Goal: Contribute content: Add original content to the website for others to see

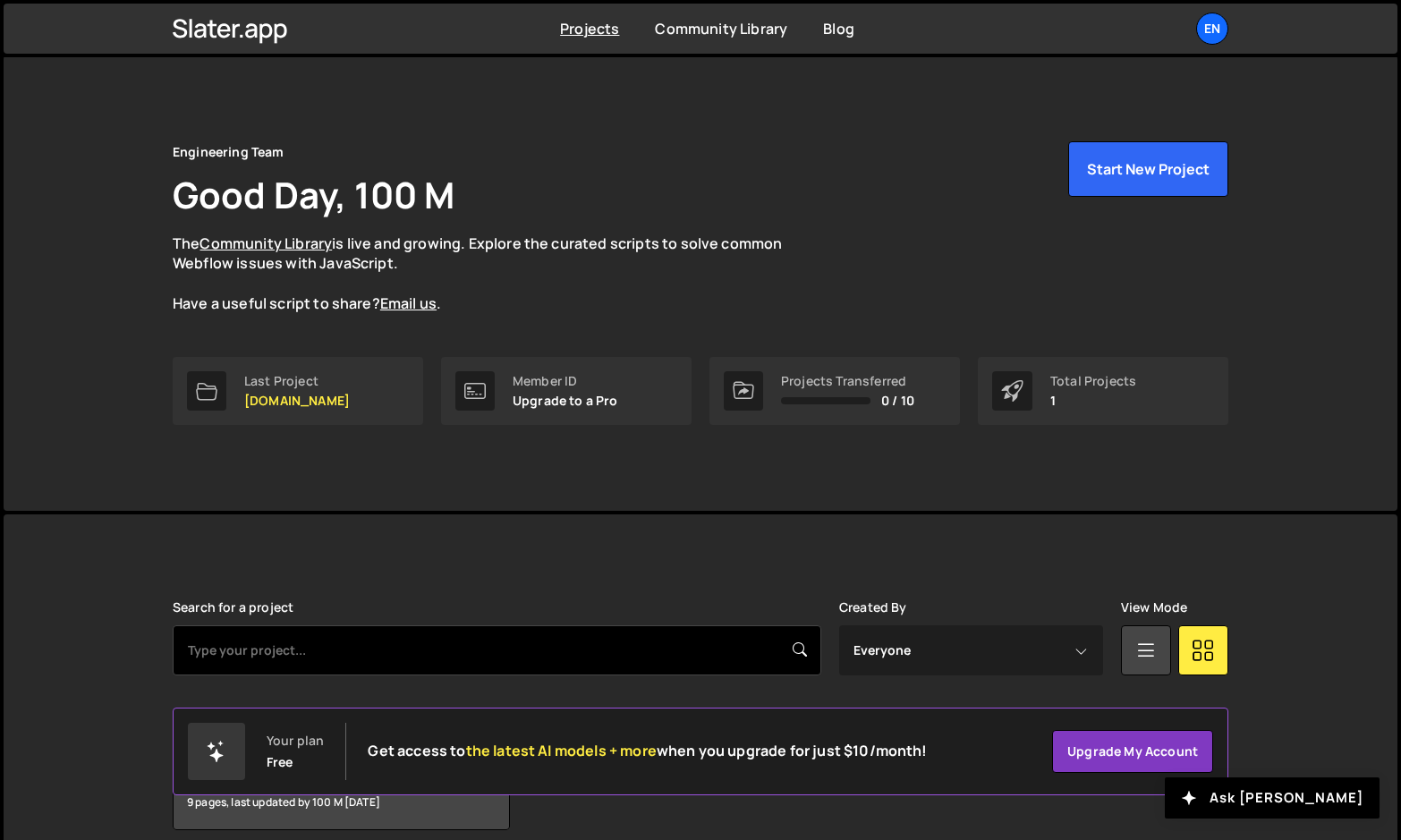
scroll to position [81, 0]
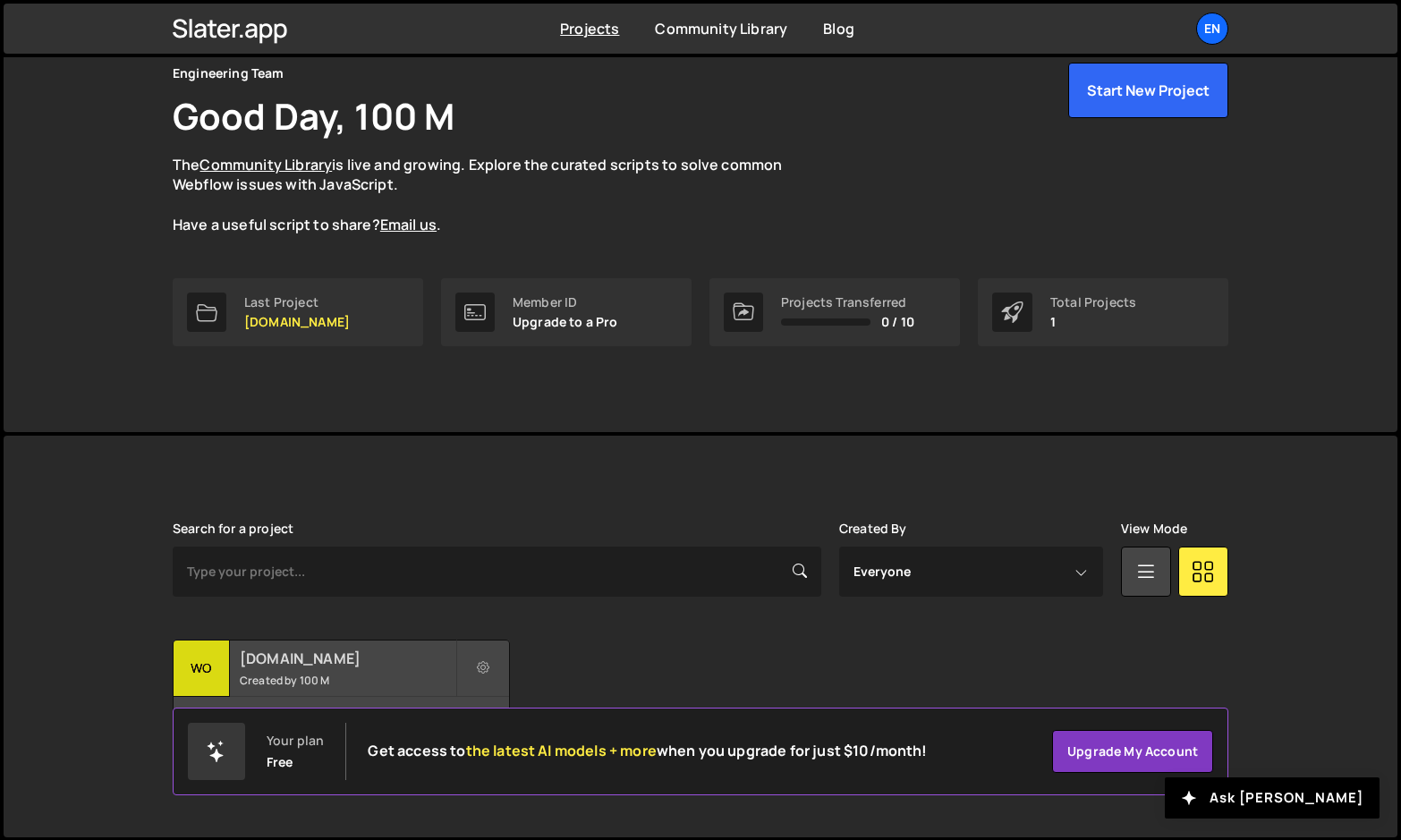
click at [257, 658] on h2 "[DOMAIN_NAME]" at bounding box center [347, 659] width 216 height 20
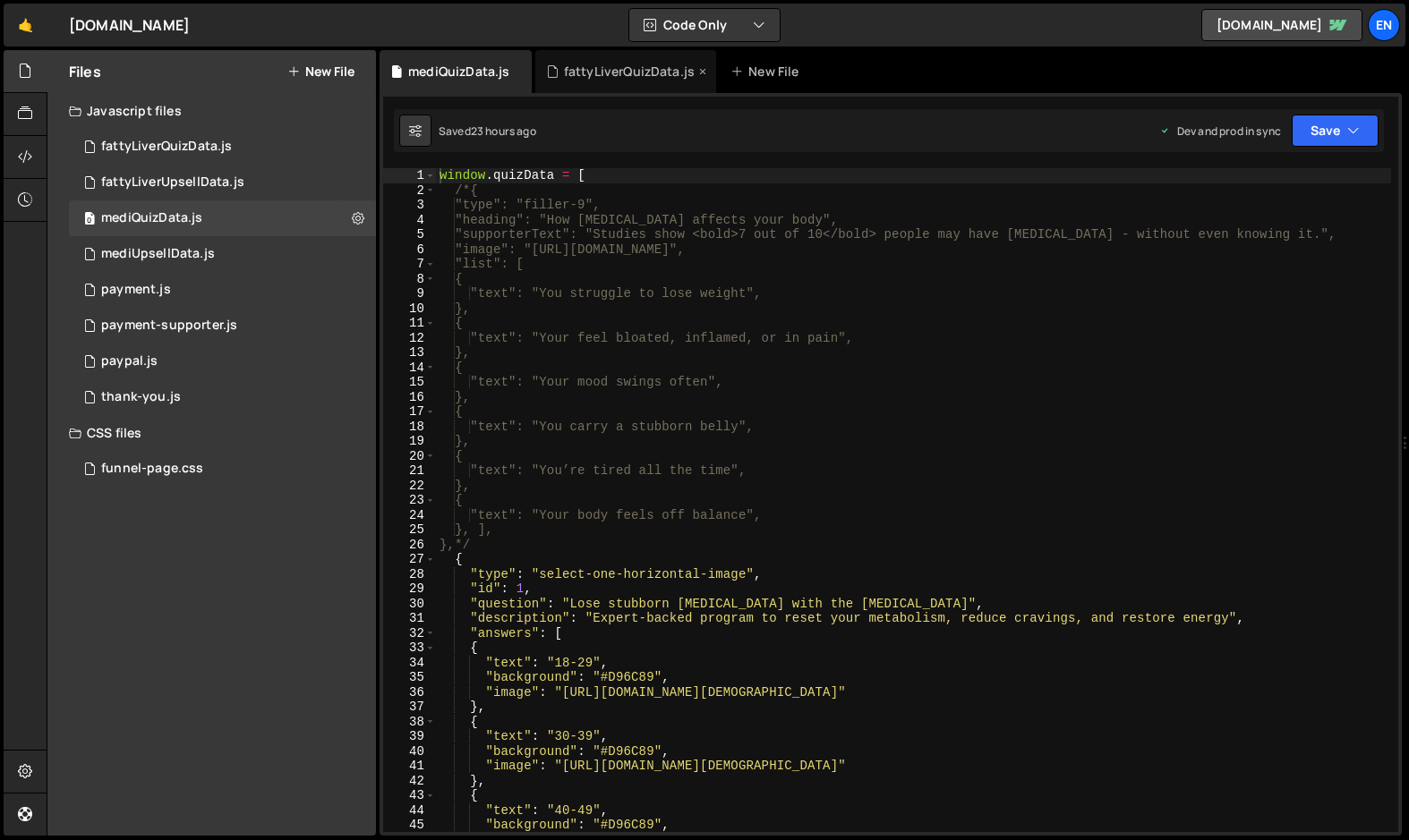
click at [0, 0] on icon at bounding box center [0, 0] width 0 height 0
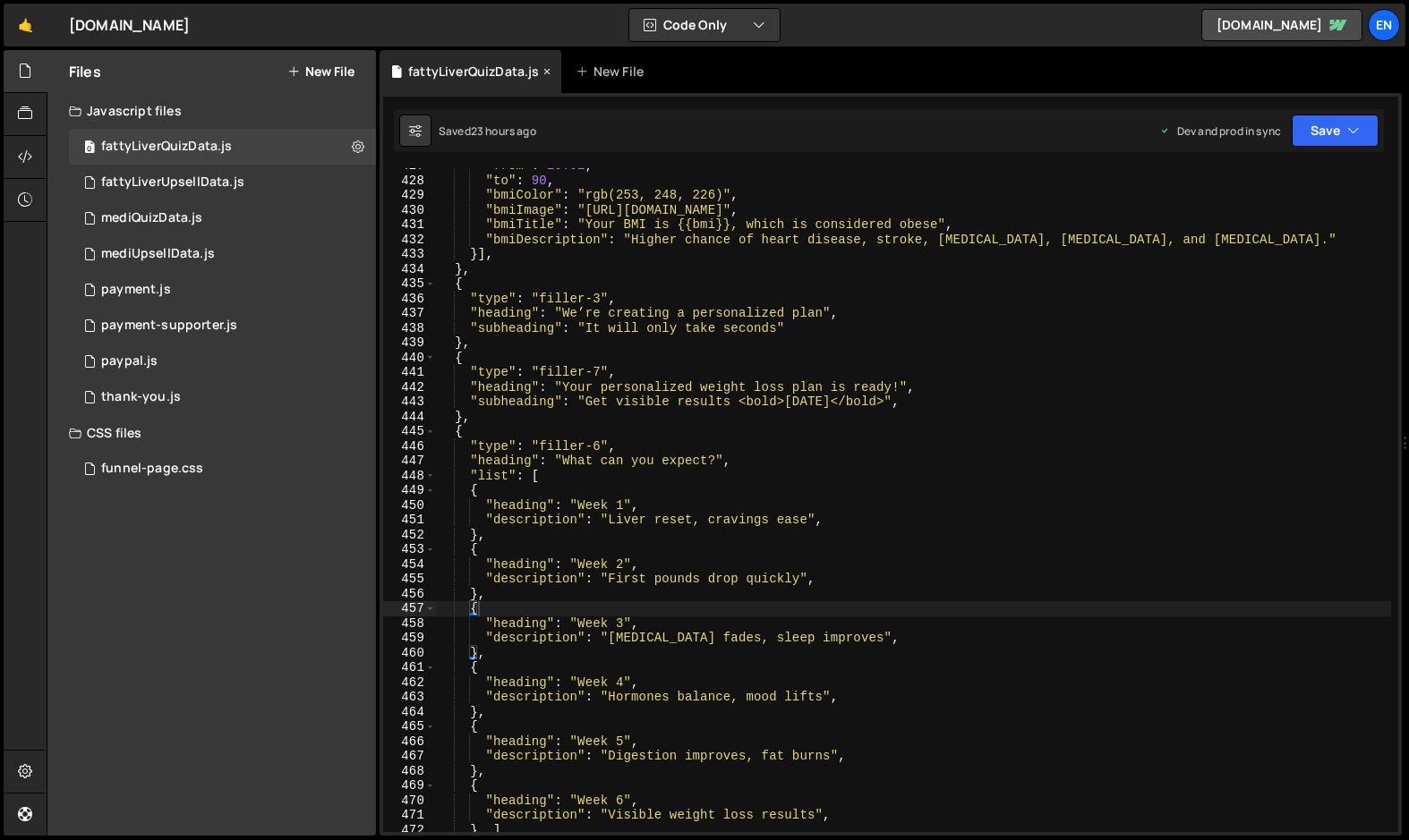
scroll to position [6415, 0]
type textarea ""heading": "We’re creating a personalized plan","
click at [567, 312] on div ""from" : 29.91 , "to" : 90 , "bmiColor" : "rgb(253, 248, 226)" , "bmiImage" : "…" at bounding box center [912, 505] width 955 height 693
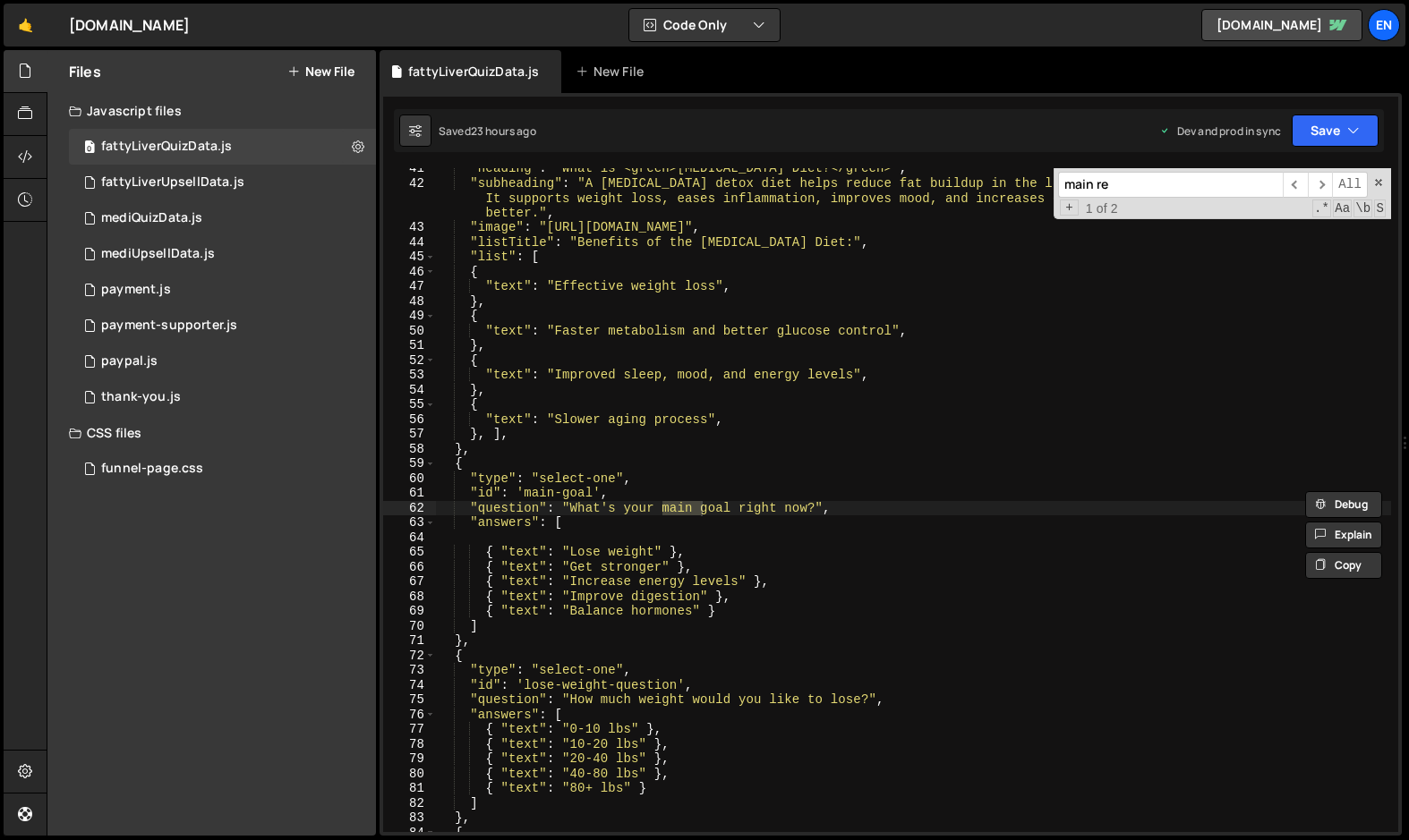
scroll to position [3830, 0]
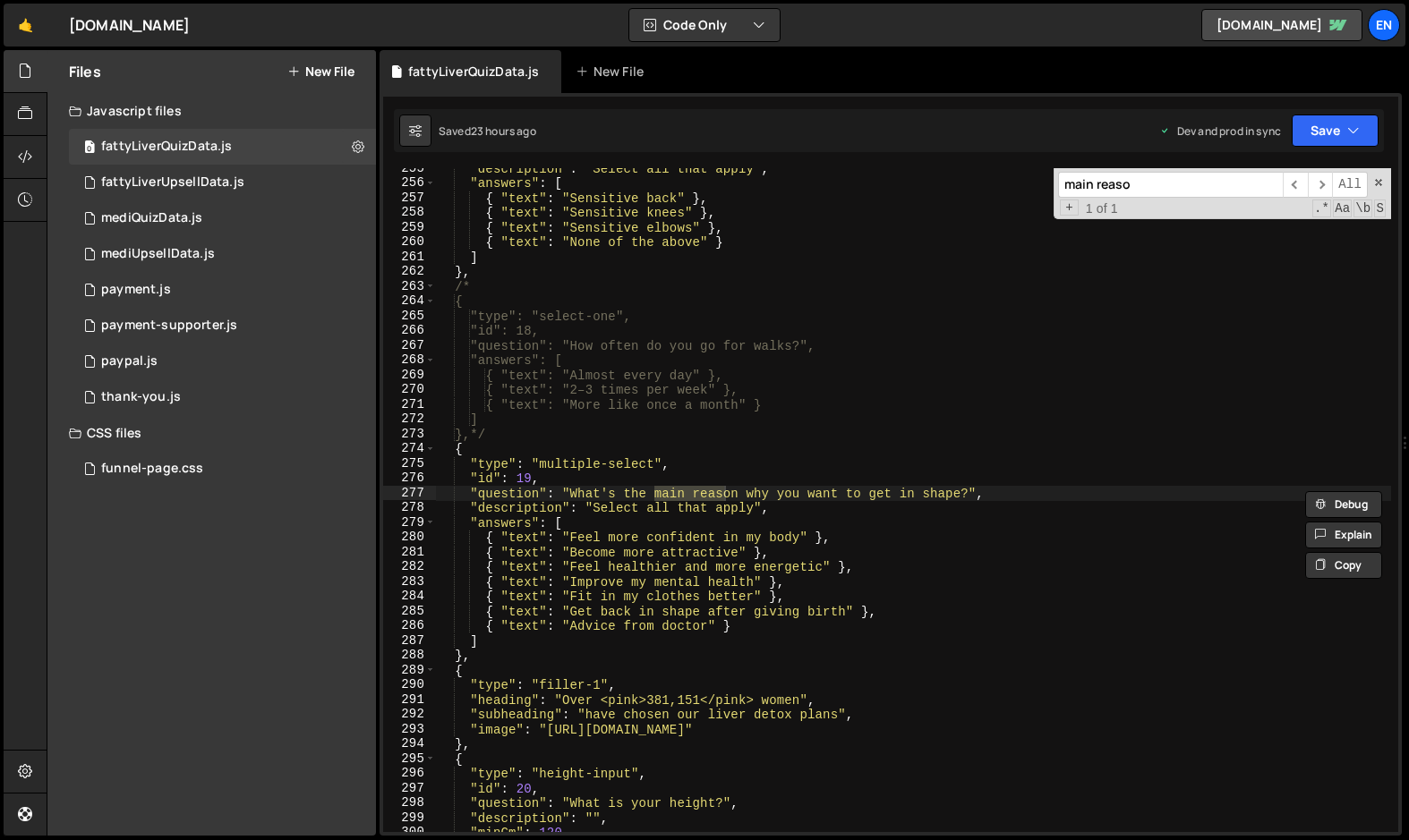
type input "main reason"
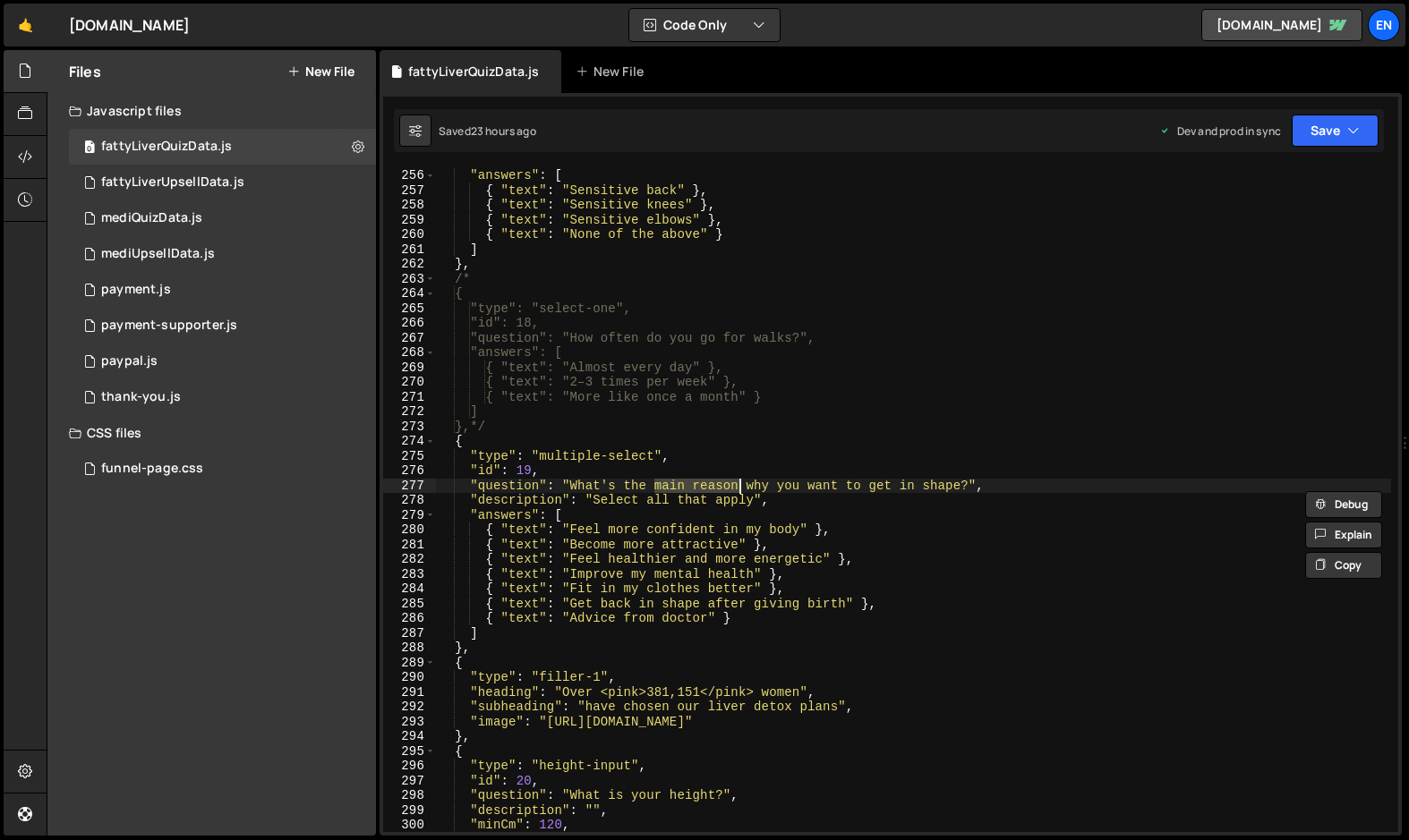
scroll to position [3849, 0]
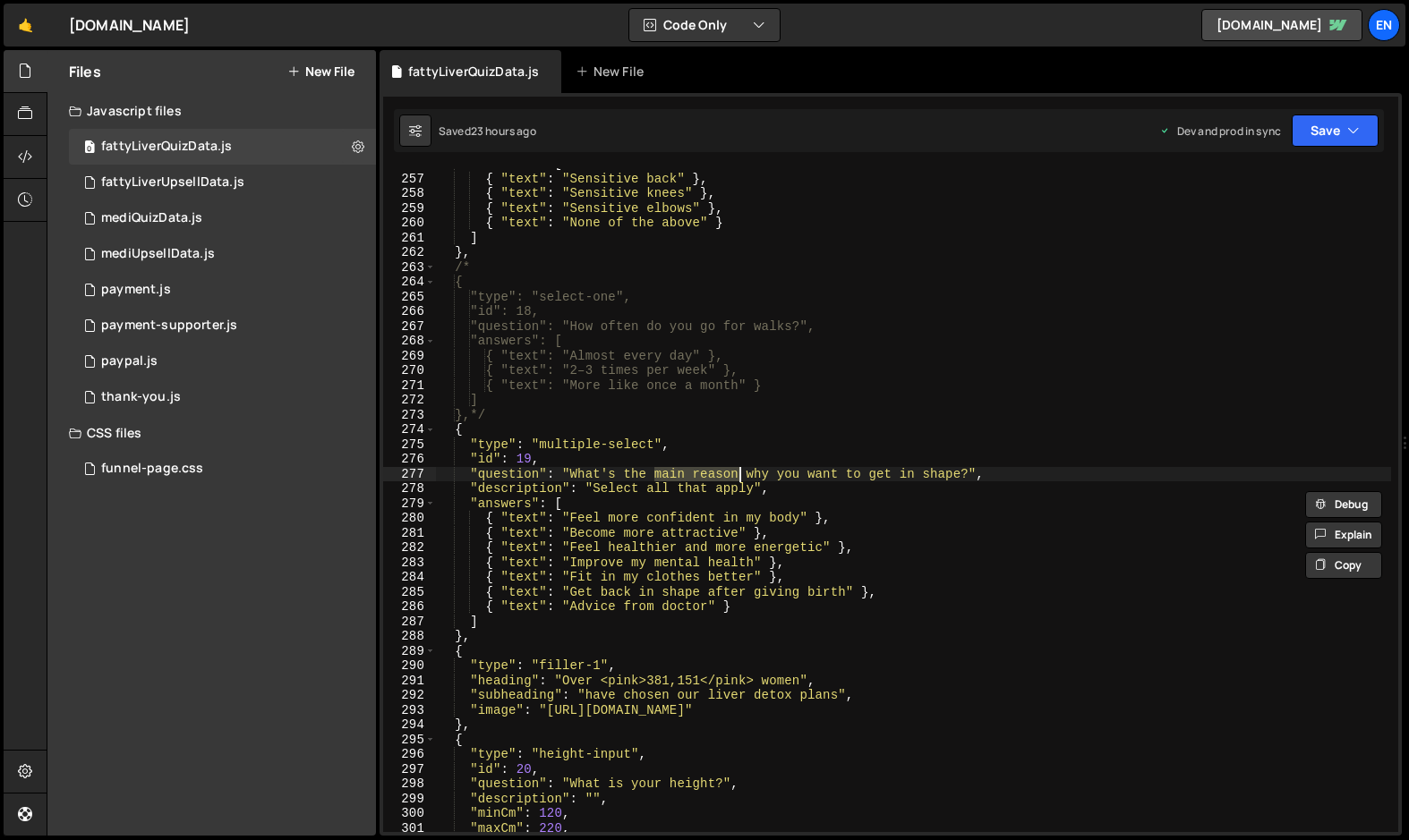
click at [492, 587] on div ""answers" : [ { "text" : "Sensitive back" } , { "text" : "Sensitive knees" } , …" at bounding box center [912, 503] width 955 height 693
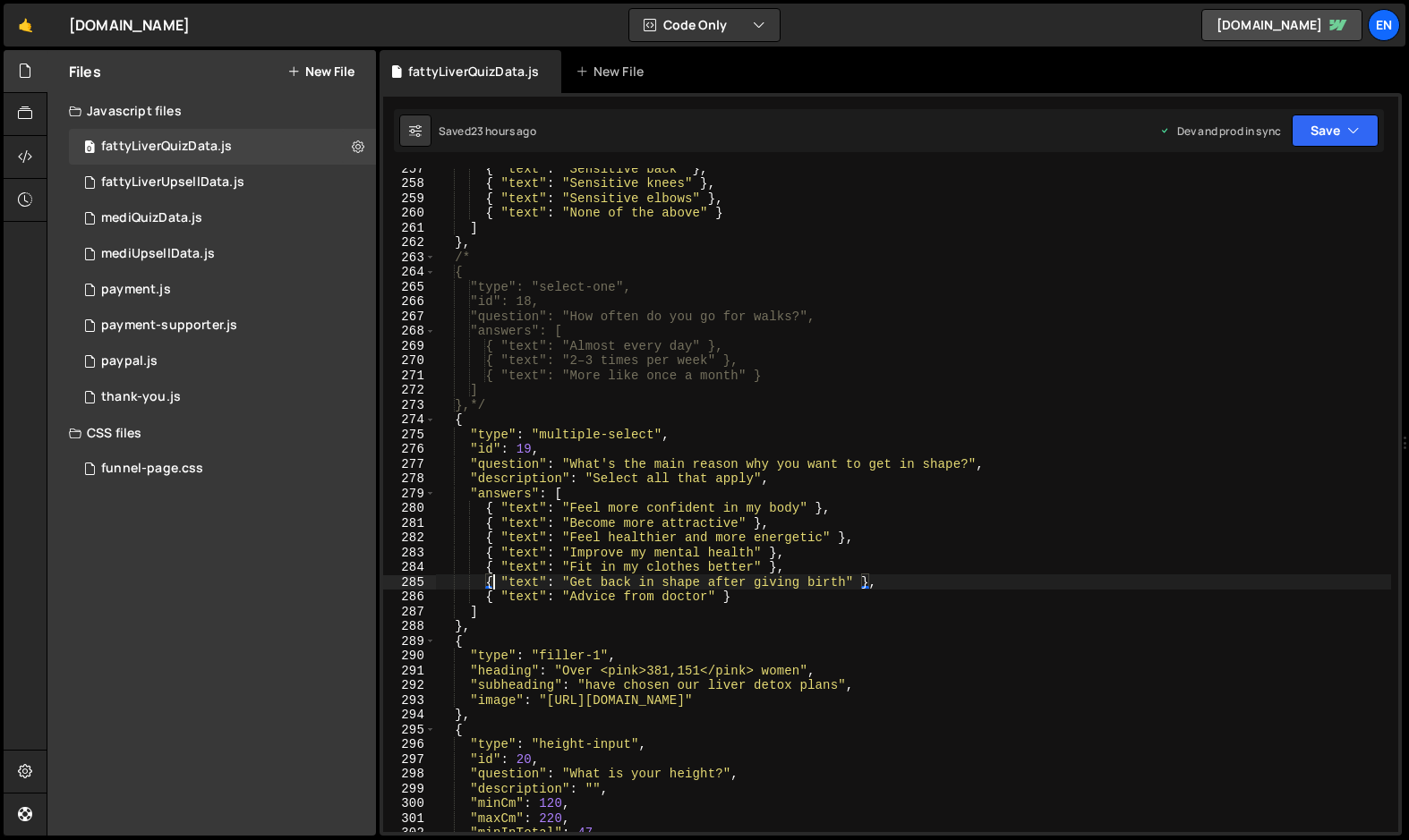
scroll to position [3863, 0]
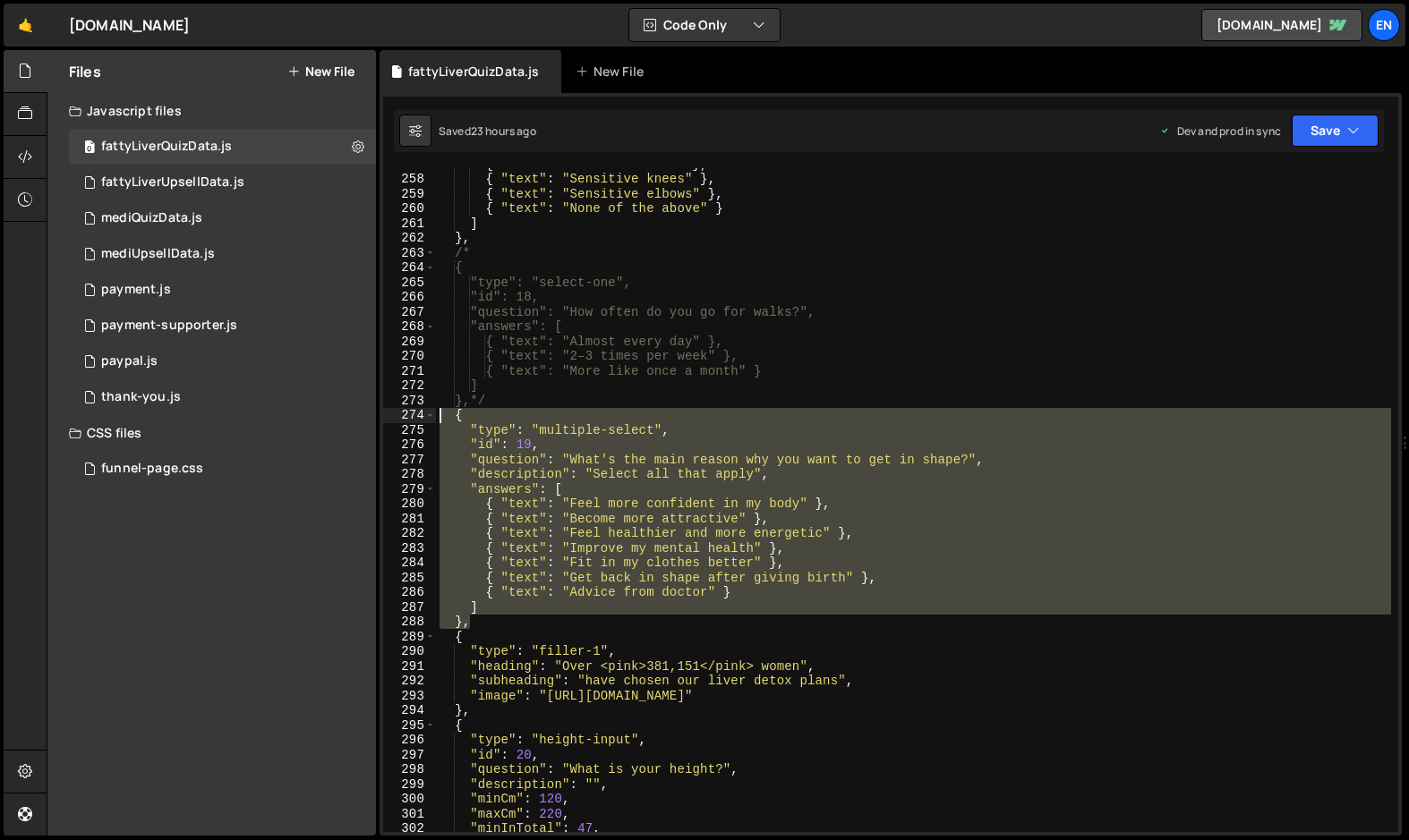
drag, startPoint x: 481, startPoint y: 620, endPoint x: 436, endPoint y: 412, distance: 212.8
click at [436, 412] on div "{ "text" : "Sensitive back" } , { "text" : "Sensitive knees" } , { "text" : "Se…" at bounding box center [912, 503] width 955 height 693
click at [493, 626] on div "{ "text" : "Sensitive back" } , { "text" : "Sensitive knees" } , { "text" : "Se…" at bounding box center [912, 500] width 955 height 664
type textarea "},"
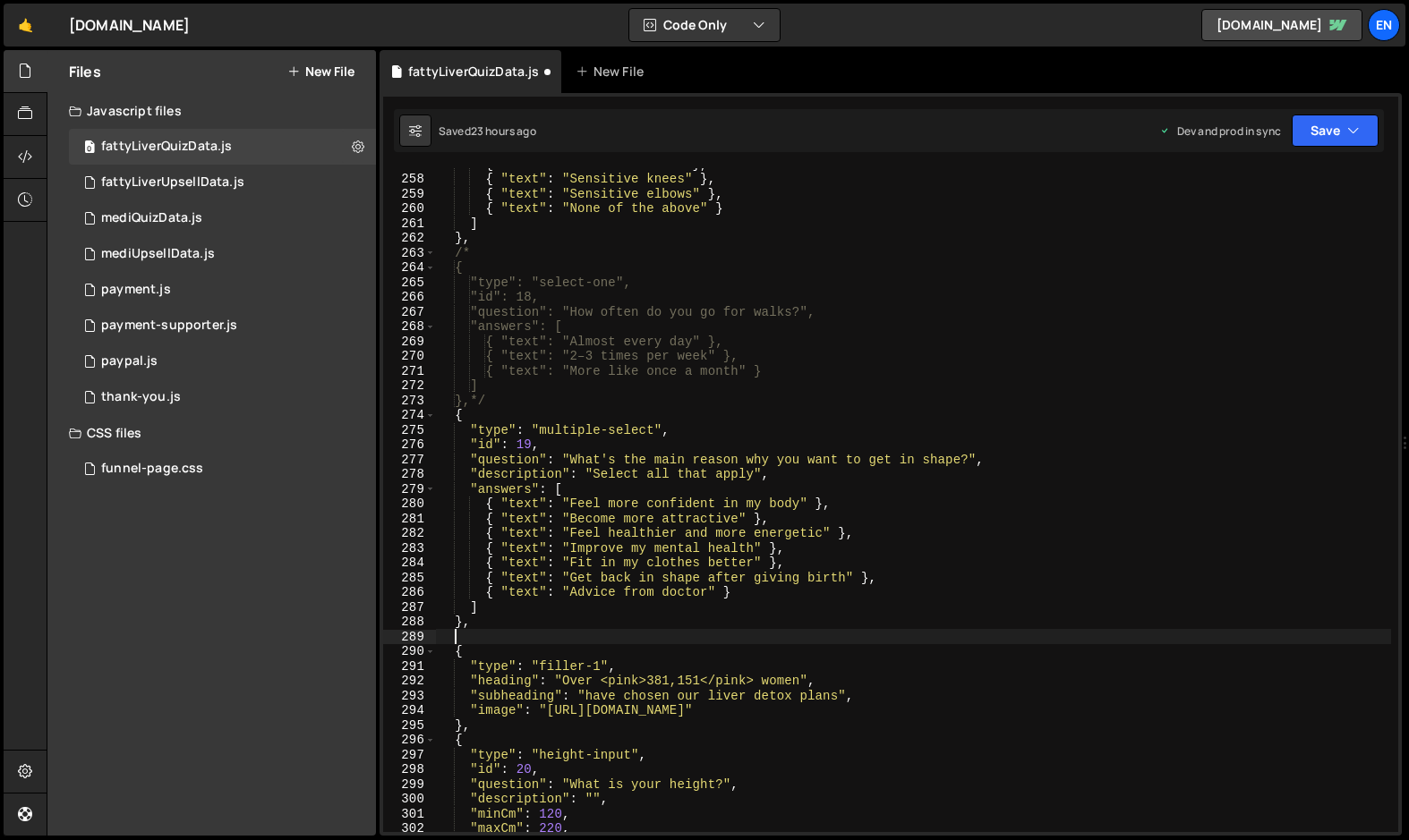
paste textarea "},"
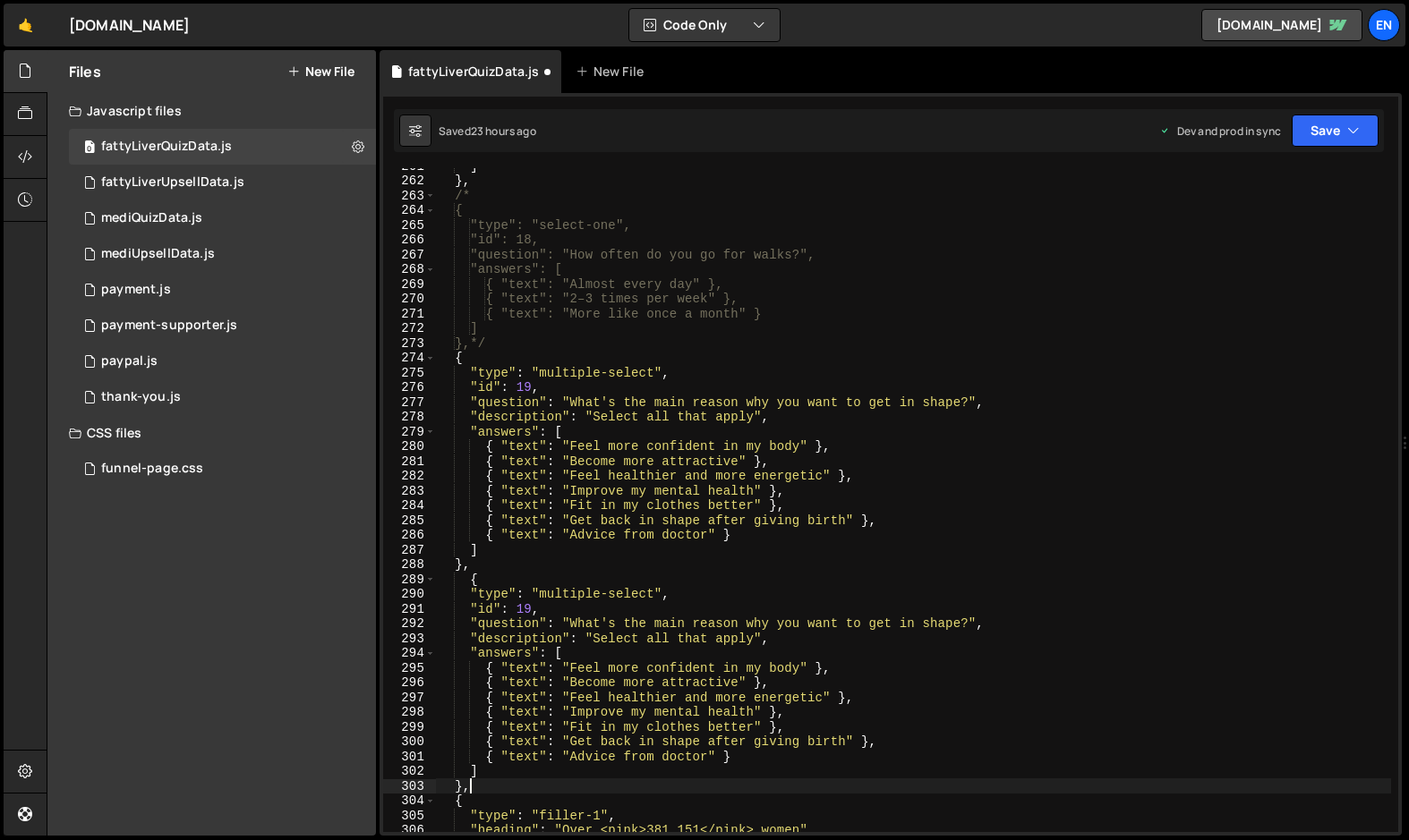
scroll to position [3938, 0]
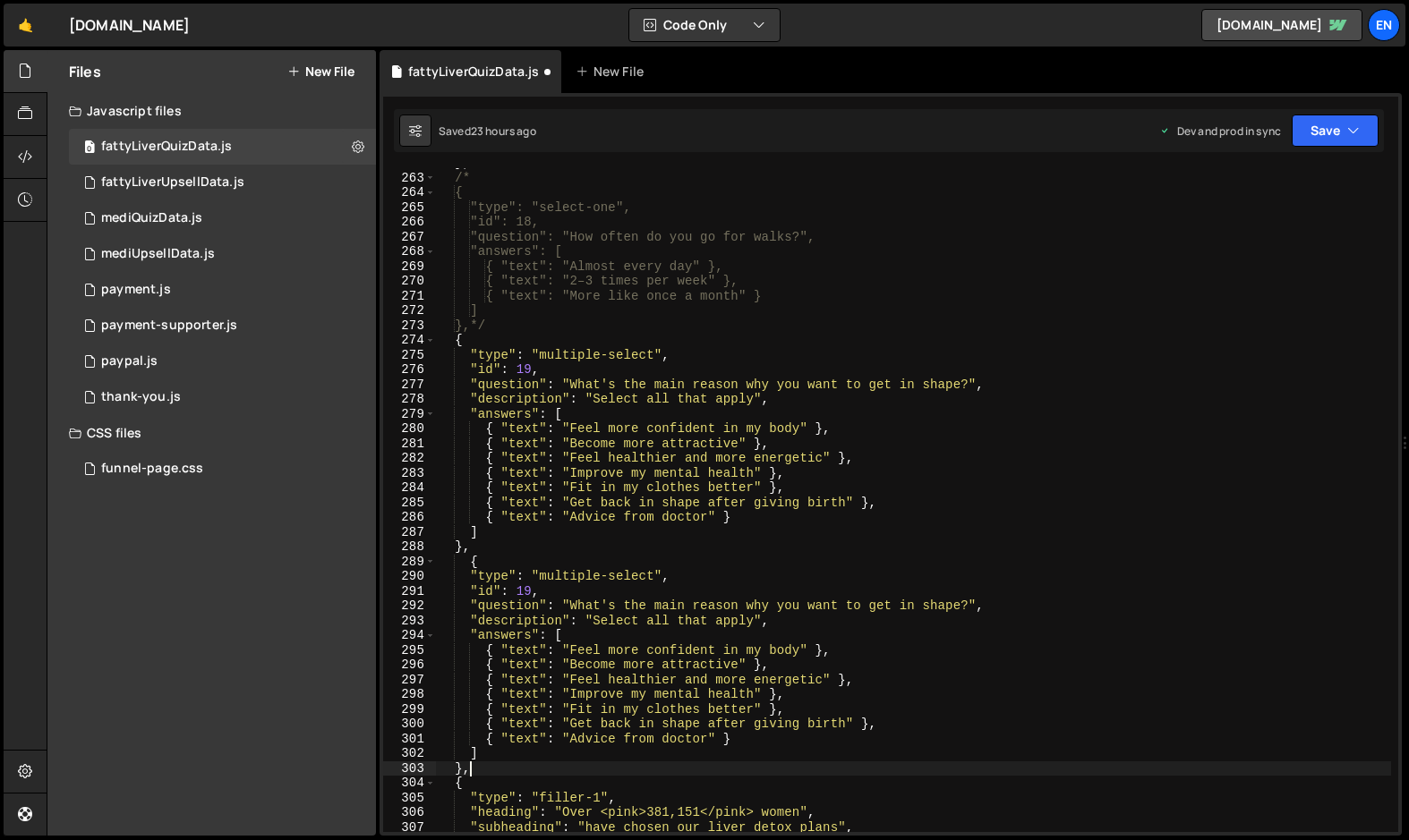
click at [468, 561] on div "} , /* { "type": "select-one", "id": 18, "question": "How often do you go for w…" at bounding box center [912, 502] width 955 height 693
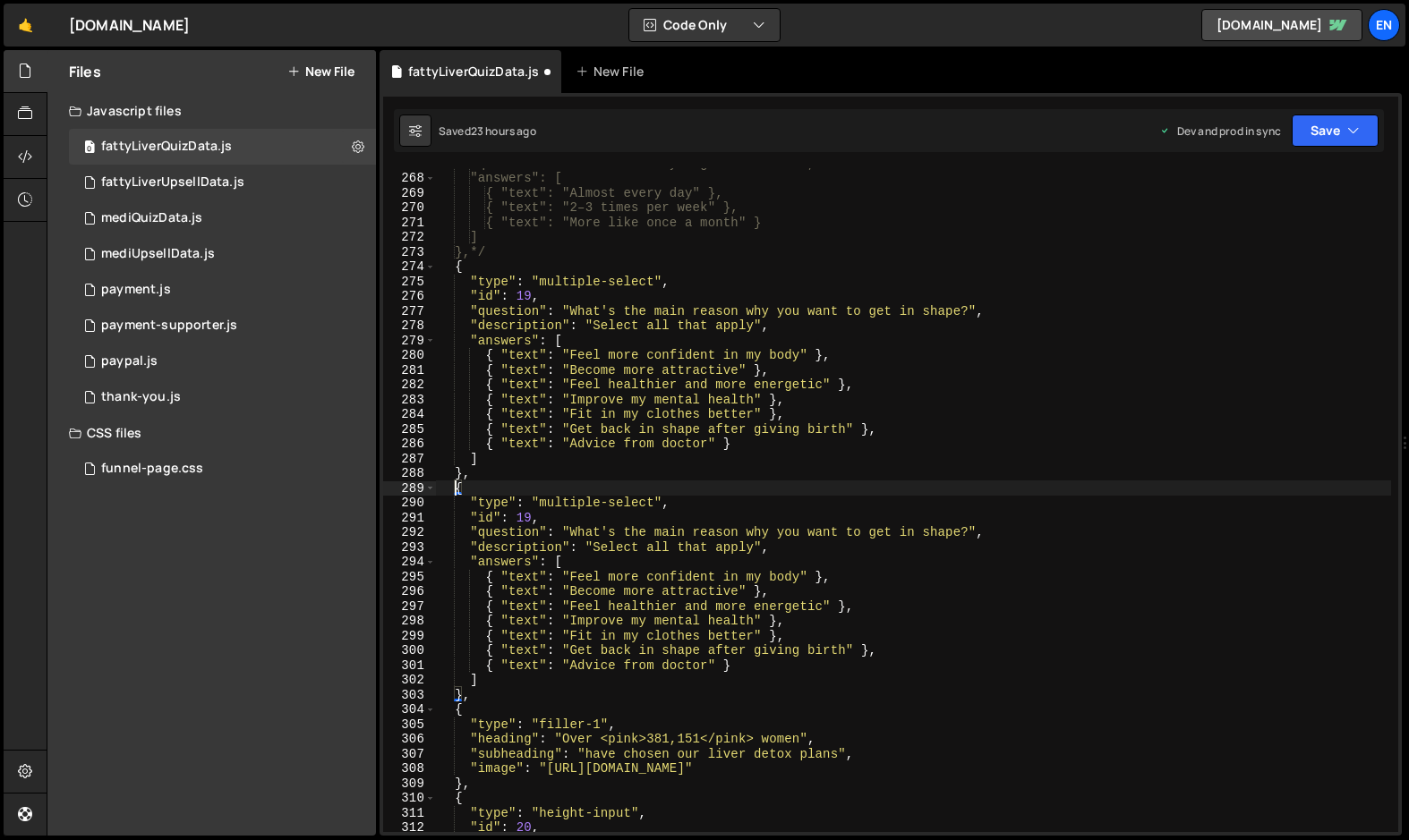
scroll to position [4013, 0]
click at [519, 520] on div ""question": "How often do you go for walks?", "answers": [ { "text": "Almost ev…" at bounding box center [912, 502] width 955 height 693
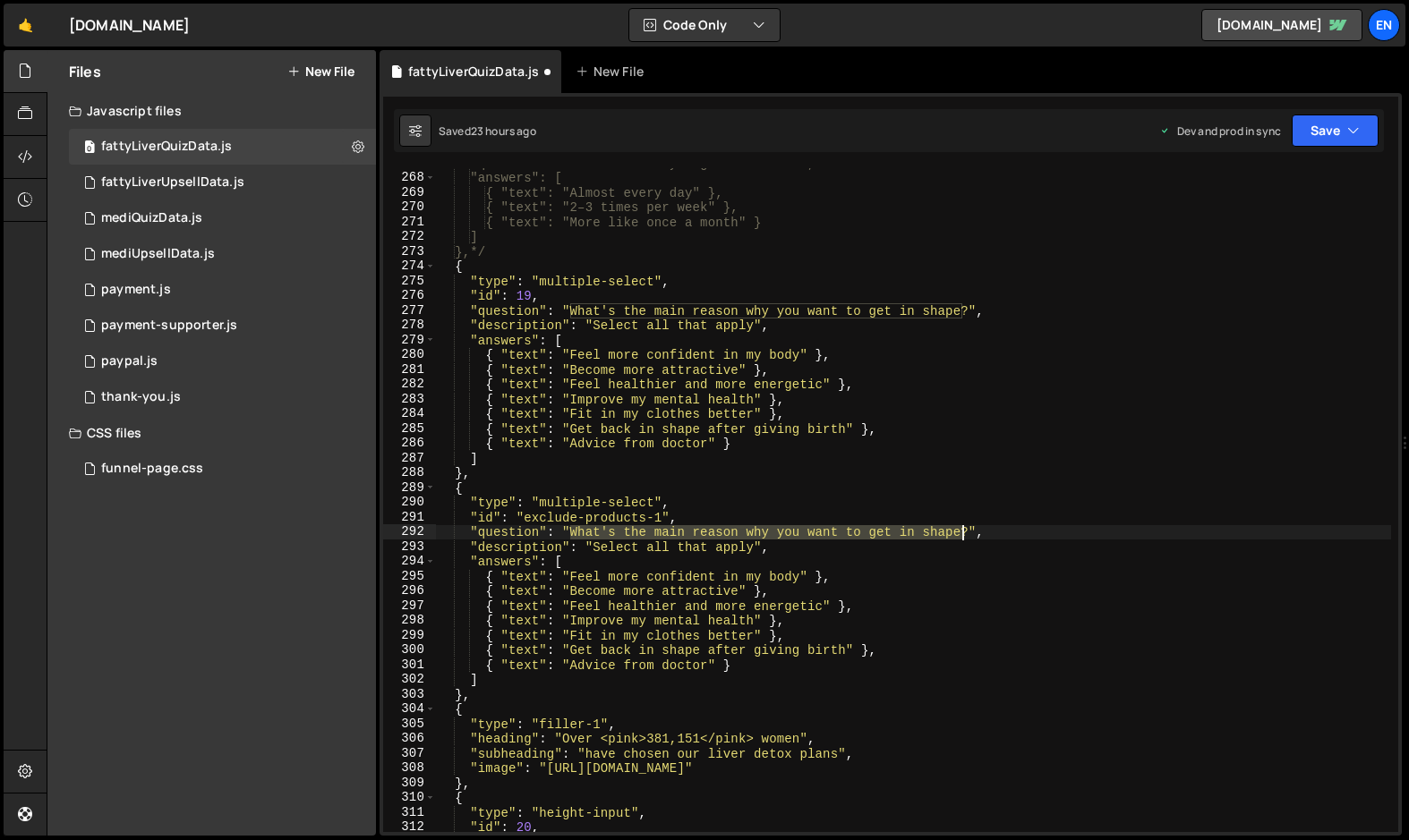
drag, startPoint x: 571, startPoint y: 532, endPoint x: 961, endPoint y: 534, distance: 390.0
click at [961, 534] on div ""question": "How often do you go for walks?", "answers": [ { "text": "Almost ev…" at bounding box center [912, 502] width 955 height 693
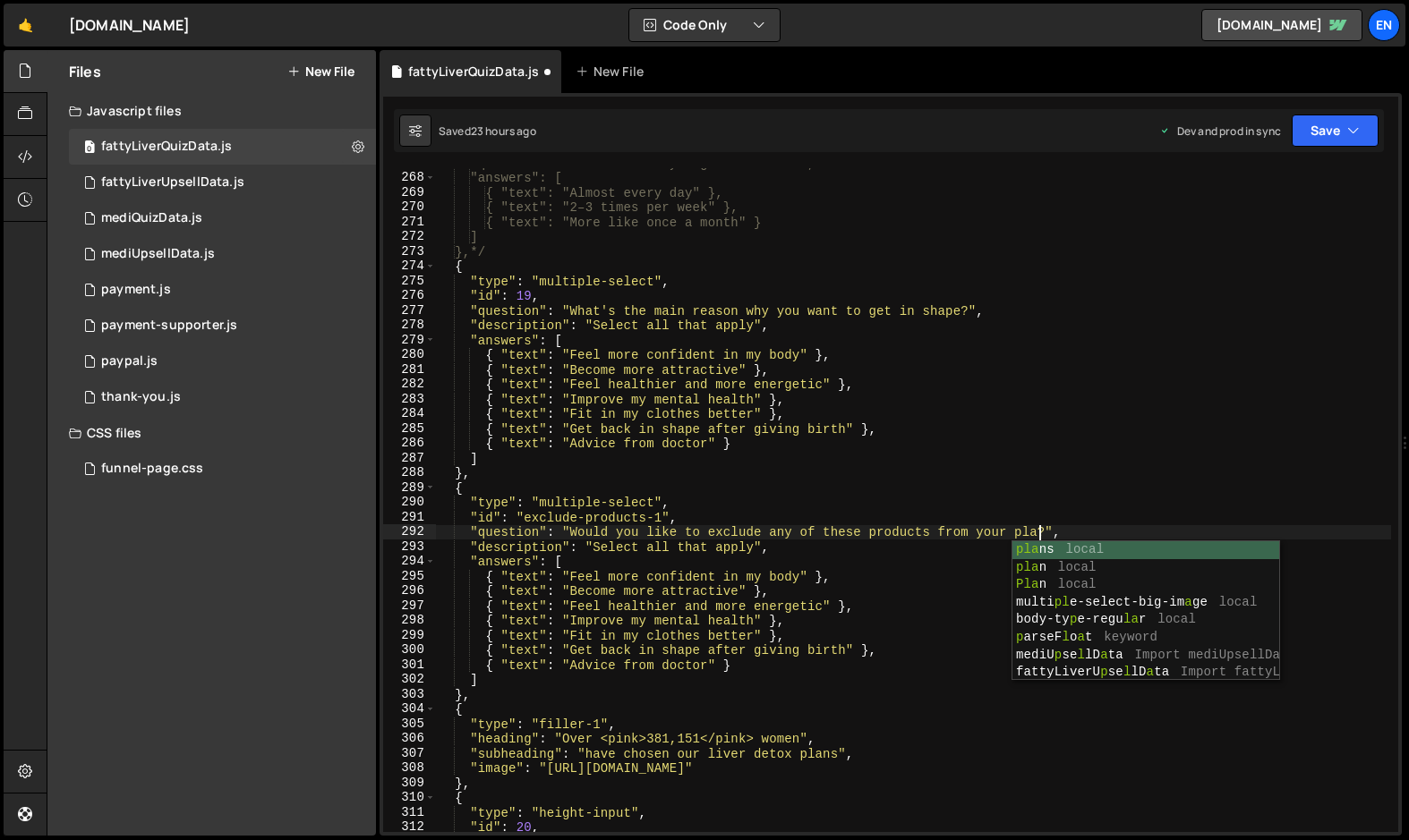
scroll to position [0, 42]
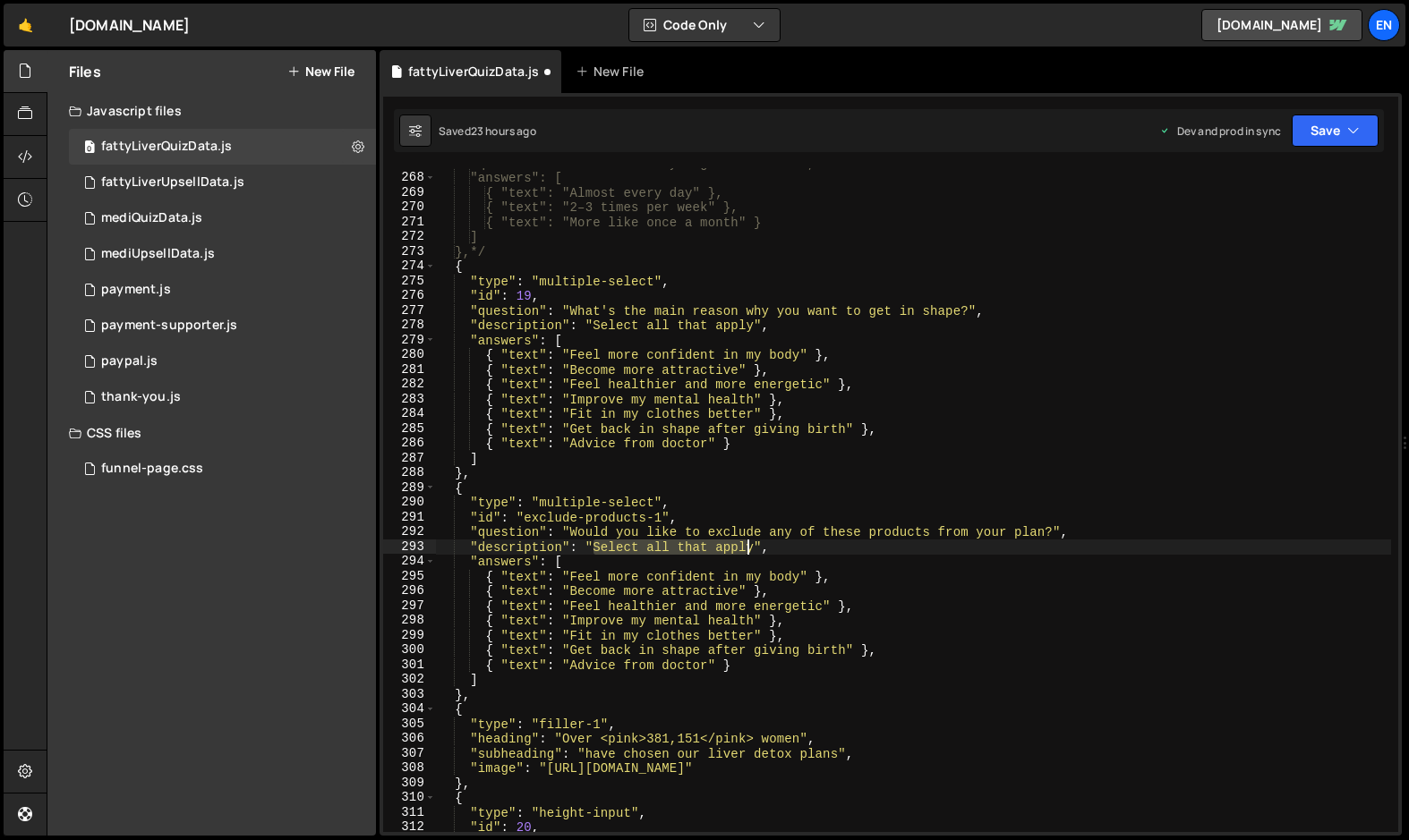
drag, startPoint x: 595, startPoint y: 549, endPoint x: 750, endPoint y: 548, distance: 155.0
click at [750, 548] on div ""question": "How often do you go for walks?", "answers": [ { "text": "Almost ev…" at bounding box center [912, 502] width 955 height 693
click at [574, 580] on div ""question": "How often do you go for walks?", "answers": [ { "text": "Almost ev…" at bounding box center [912, 502] width 955 height 693
drag, startPoint x: 571, startPoint y: 579, endPoint x: 775, endPoint y: 581, distance: 204.0
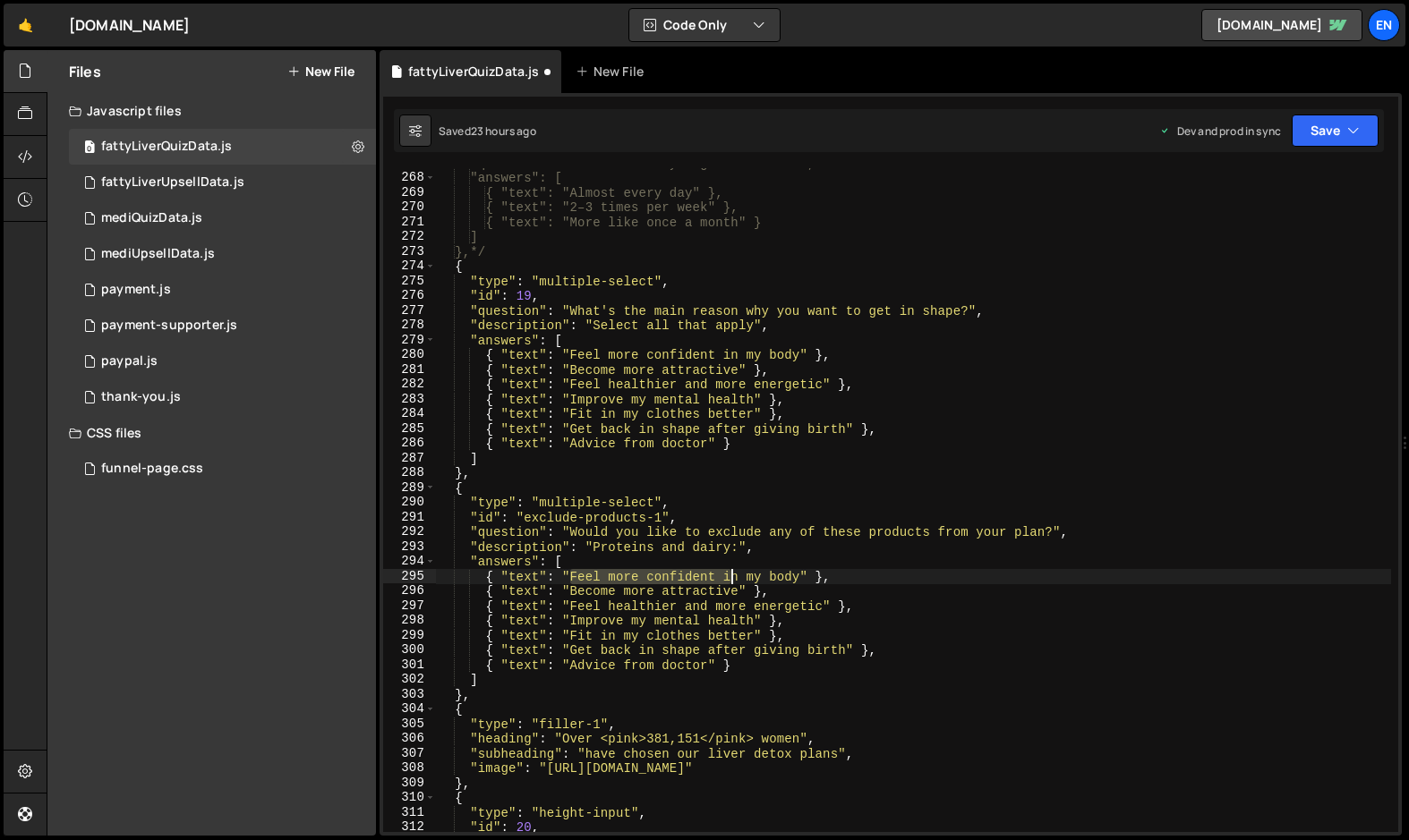
click at [774, 581] on div ""question": "How often do you go for walks?", "answers": [ { "text": "Almost ev…" at bounding box center [912, 502] width 955 height 693
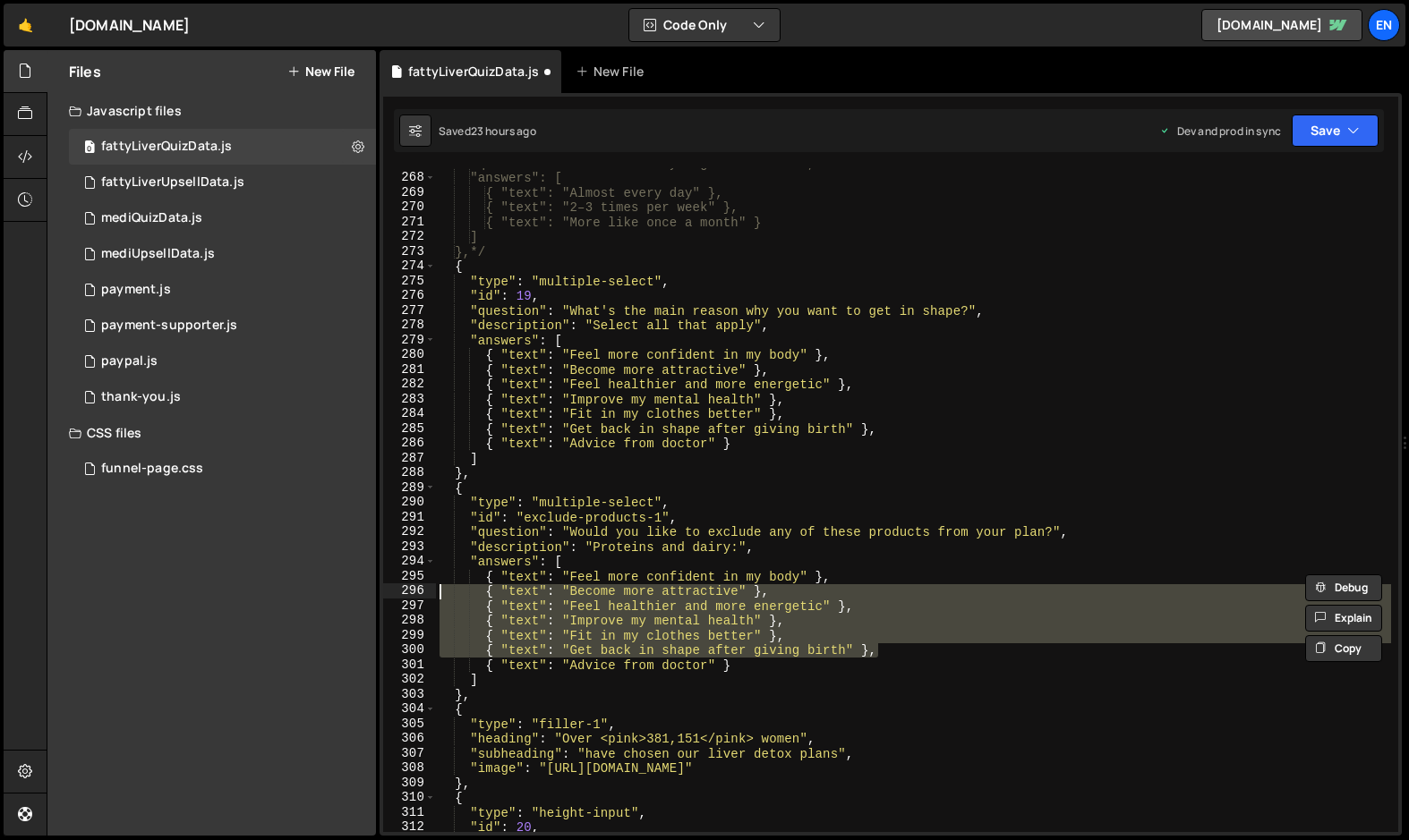
drag, startPoint x: 896, startPoint y: 646, endPoint x: 429, endPoint y: 587, distance: 470.7
click at [429, 587] on div "{ "text": "Feel more confident in my body" }, 267 268 269 270 271 272 273 274 2…" at bounding box center [891, 500] width 1015 height 664
type textarea "{ "text": "Become more attractive" }, { "text": "Feel healthier and more energe…"
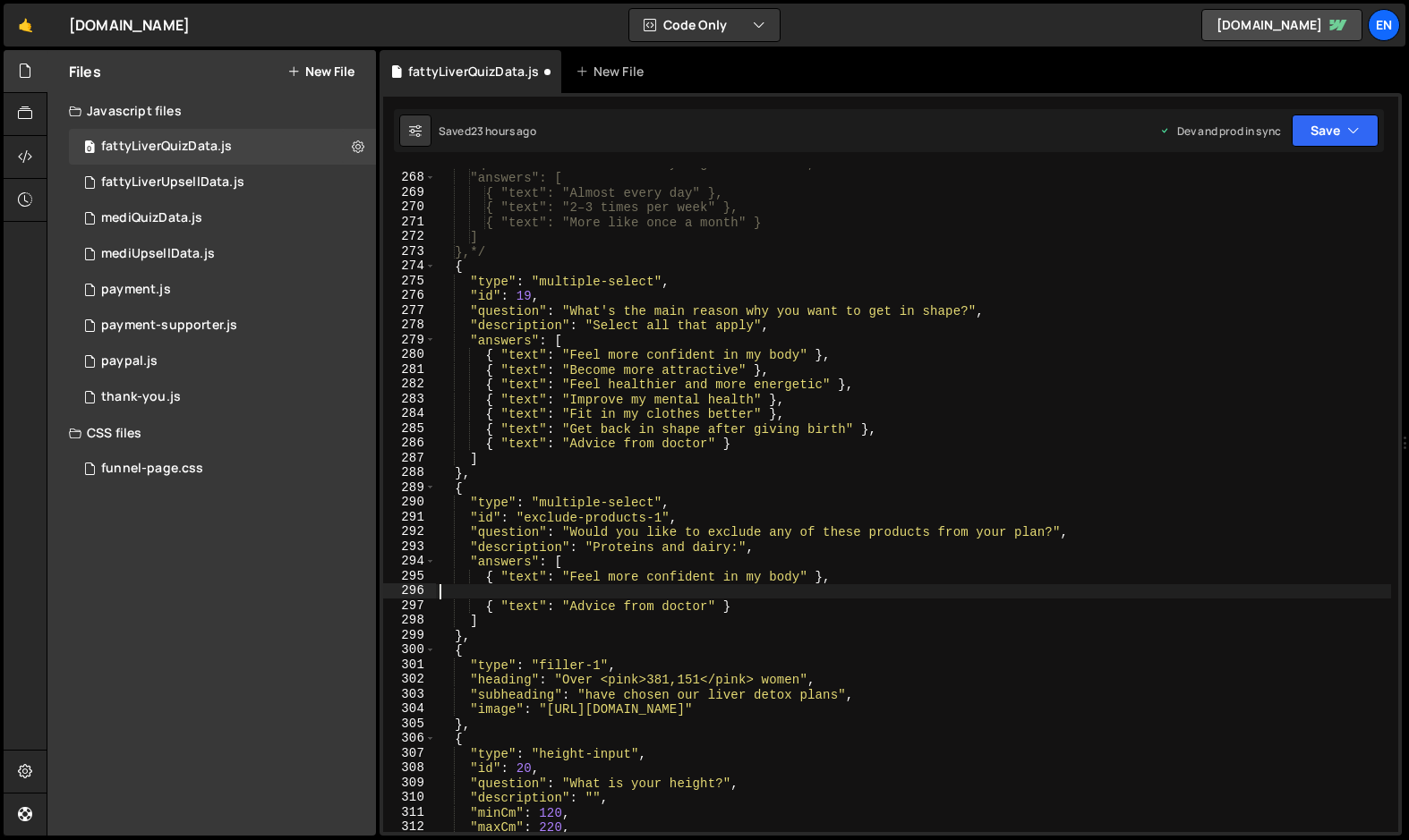
scroll to position [0, 0]
drag, startPoint x: 573, startPoint y: 580, endPoint x: 799, endPoint y: 575, distance: 226.1
click at [799, 578] on div ""question": "How often do you go for walks?", "answers": [ { "text": "Almost ev…" at bounding box center [912, 502] width 955 height 693
click at [582, 581] on div ""question": "How often do you go for walks?", "answers": [ { "text": "Almost ev…" at bounding box center [912, 502] width 955 height 693
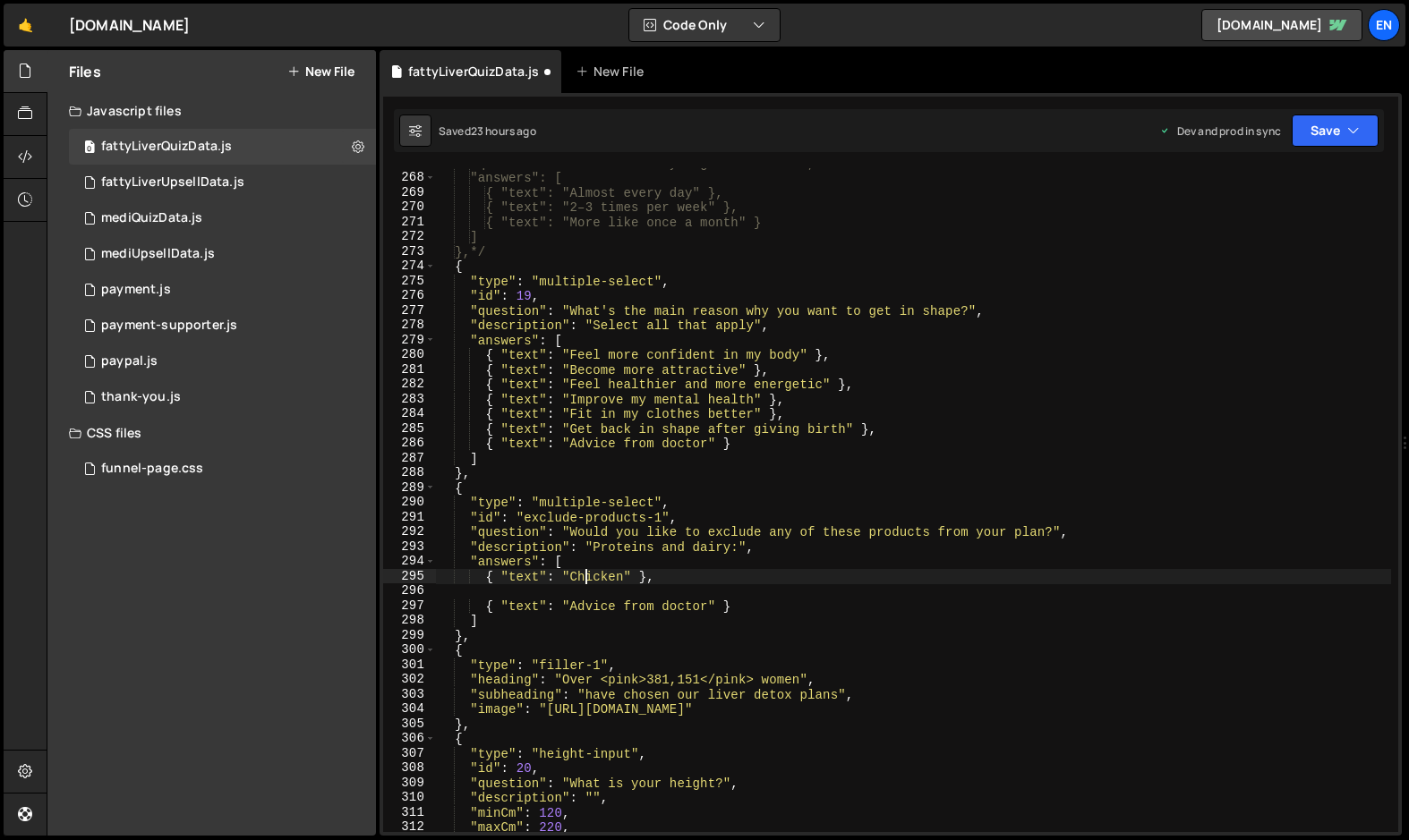
click at [582, 581] on div ""question": "How often do you go for walks?", "answers": [ { "text": "Almost ev…" at bounding box center [912, 502] width 955 height 693
click at [598, 571] on div ""question": "How often do you go for walks?", "answers": [ { "text": "Almost ev…" at bounding box center [912, 502] width 955 height 693
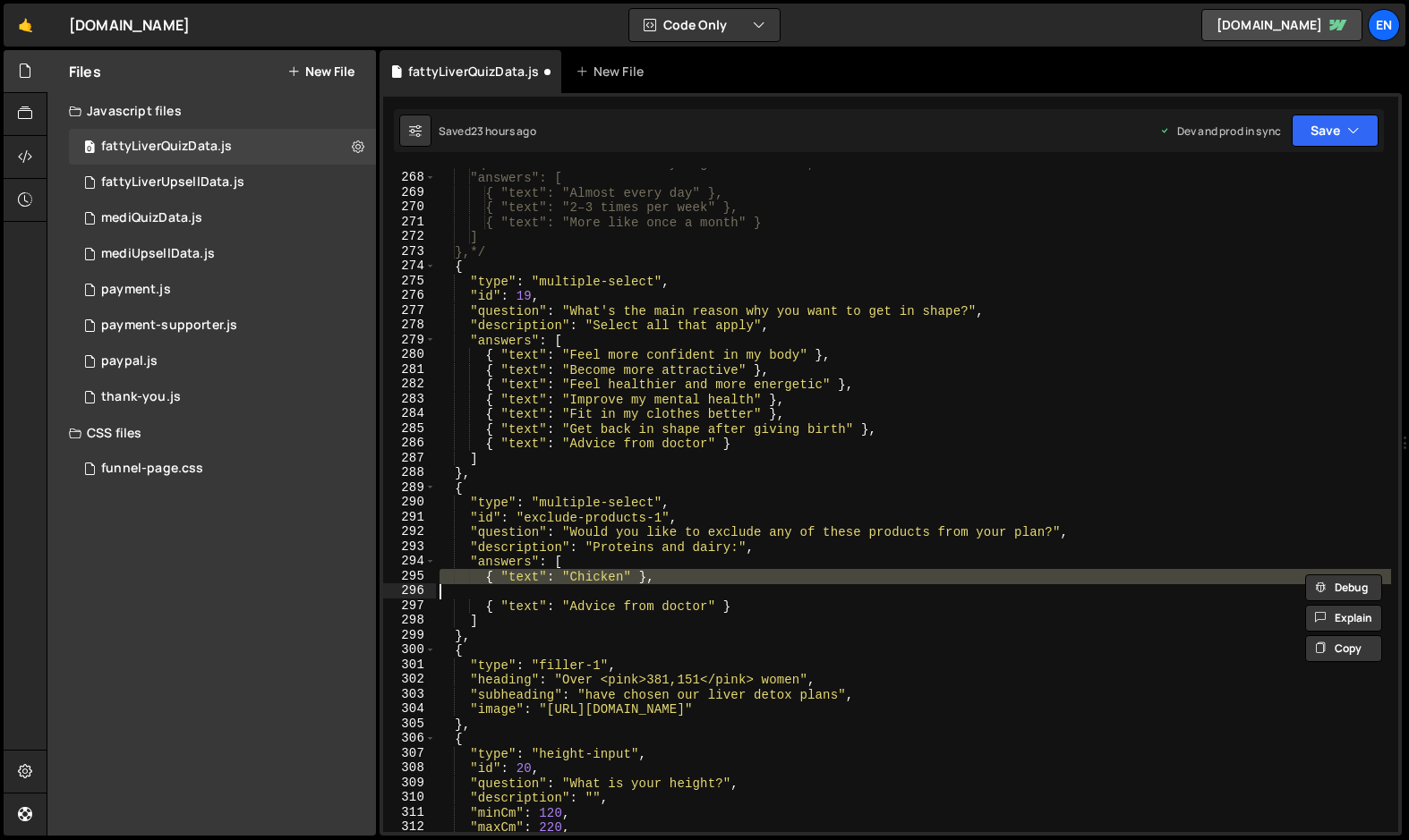
click at [598, 571] on div ""question": "How often do you go for walks?", "answers": [ { "text": "Almost ev…" at bounding box center [912, 502] width 955 height 693
type textarea "{ "text": "Chicken" },"
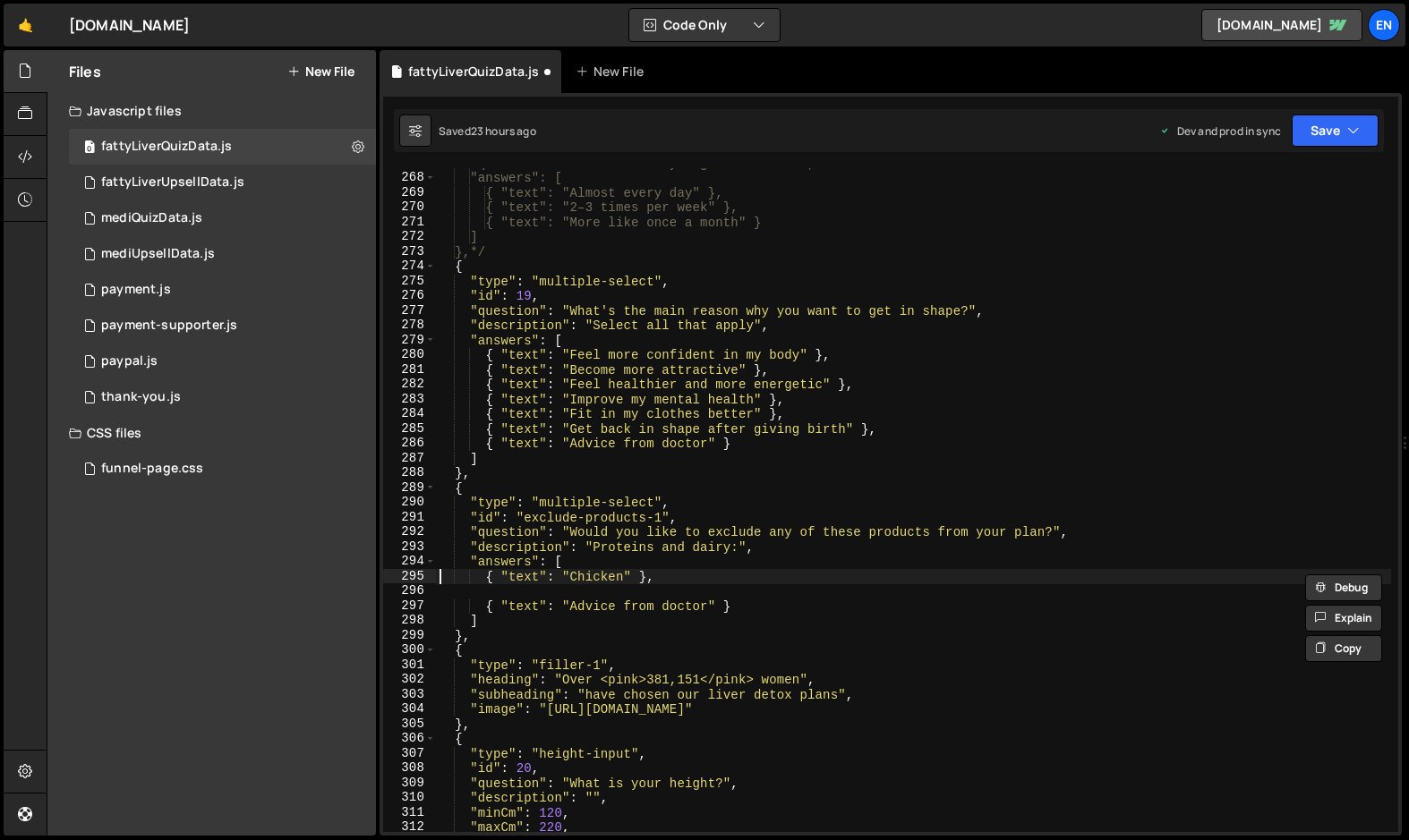
scroll to position [0, 0]
paste textarea
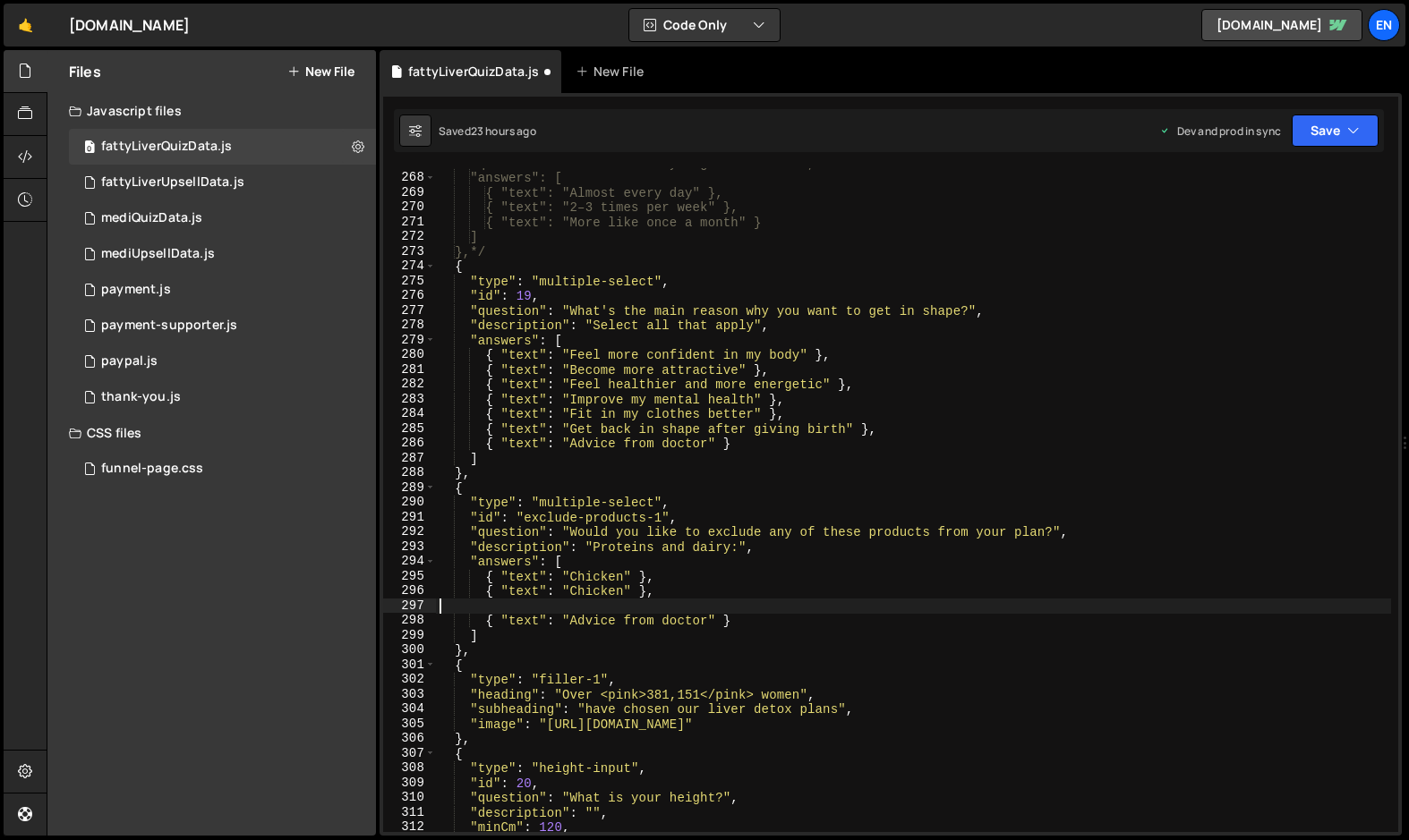
click at [590, 592] on div ""question": "How often do you go for walks?", "answers": [ { "text": "Almost ev…" at bounding box center [912, 502] width 955 height 693
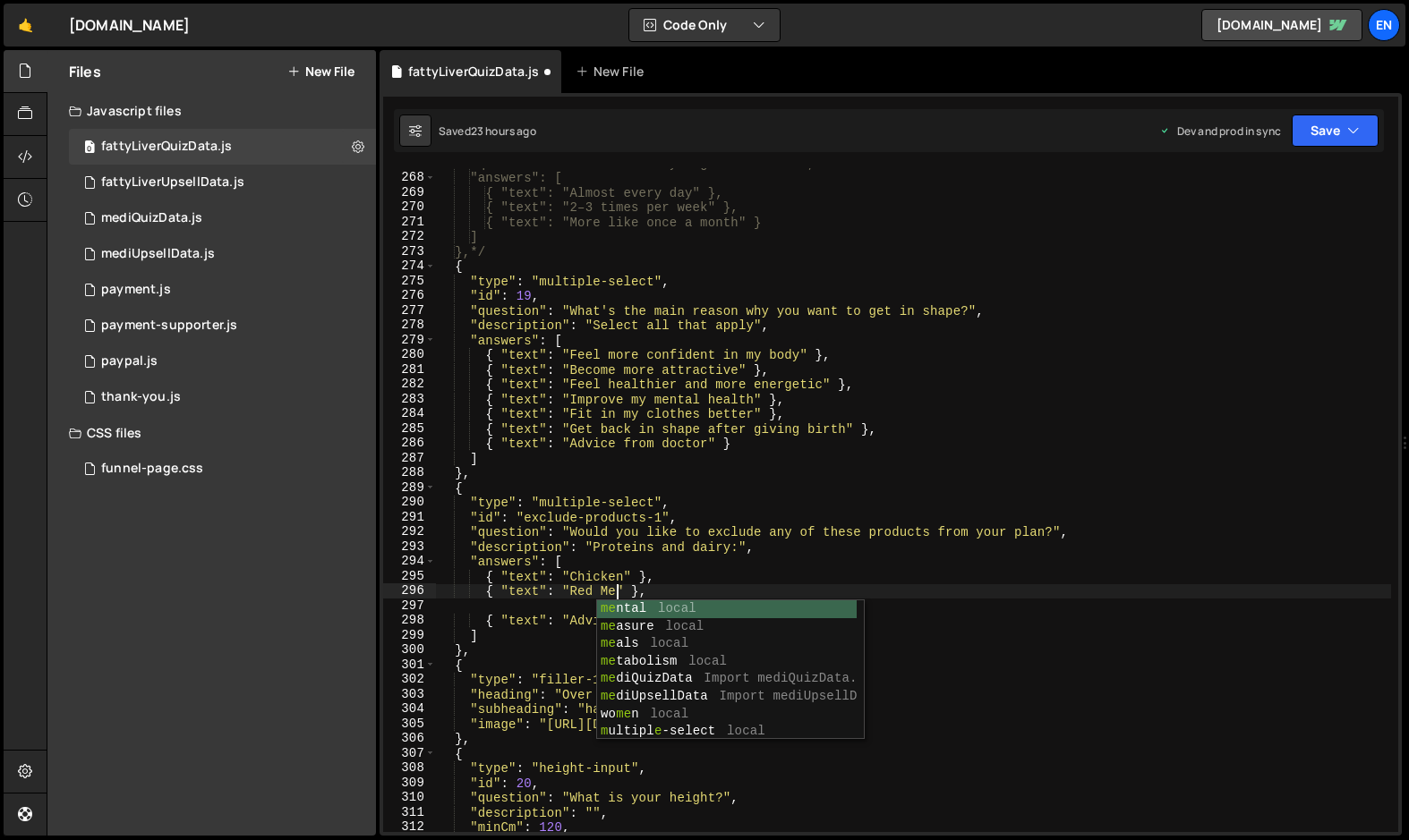
scroll to position [0, 13]
type textarea "{ "text": "Red Meat" },"
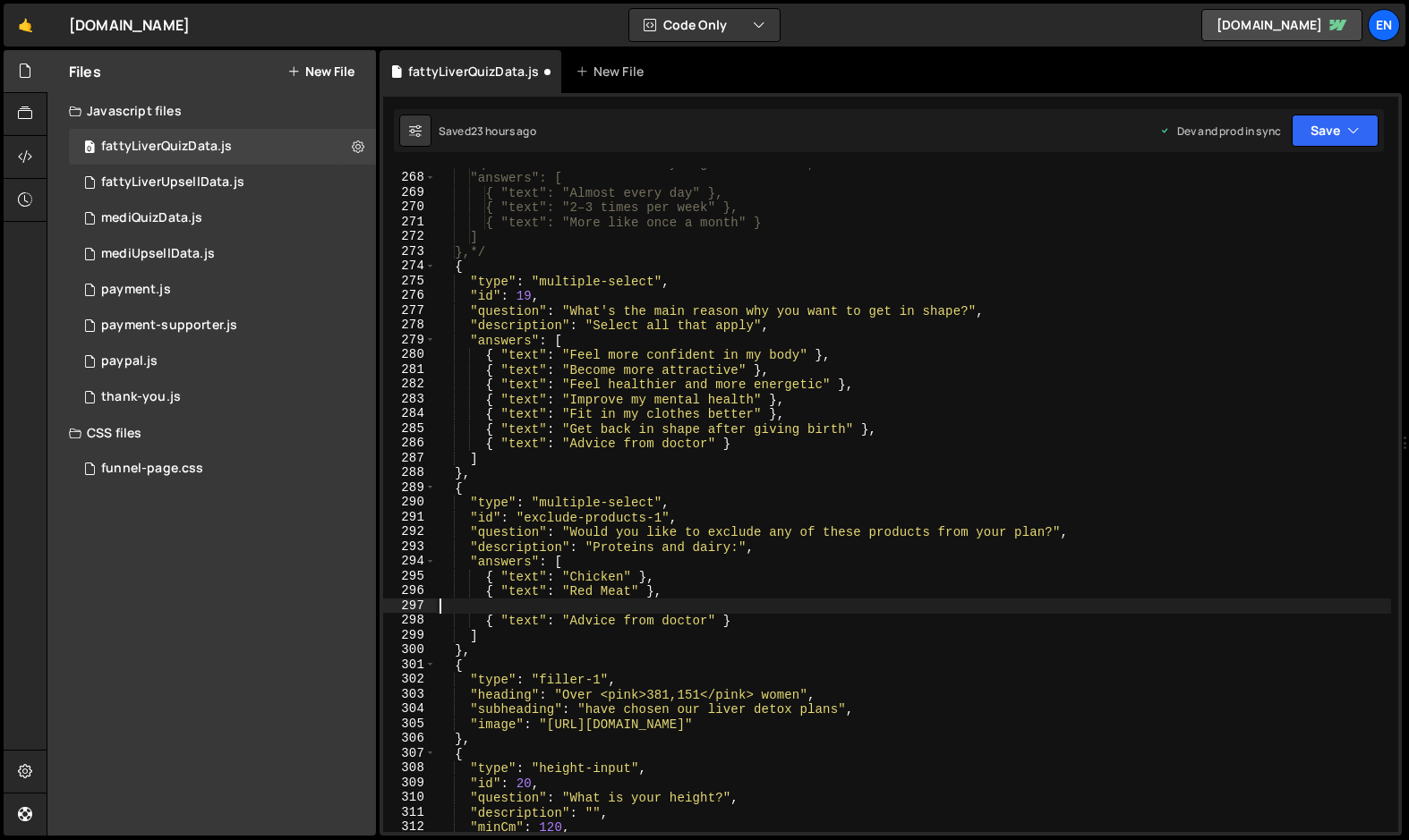
click at [534, 608] on div ""question": "How often do you go for walks?", "answers": [ { "text": "Almost ev…" at bounding box center [912, 502] width 955 height 693
type textarea "v"
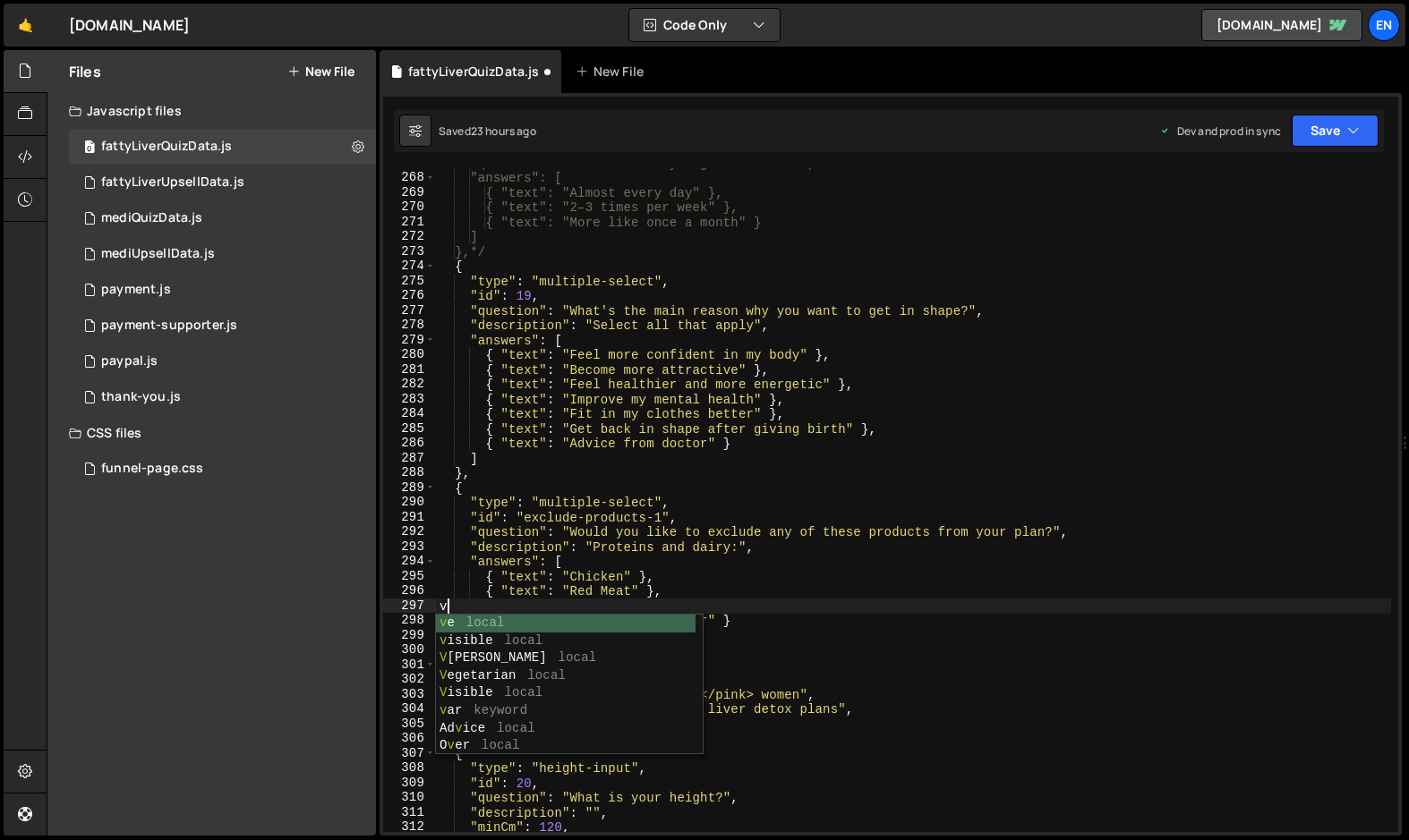
paste textarea
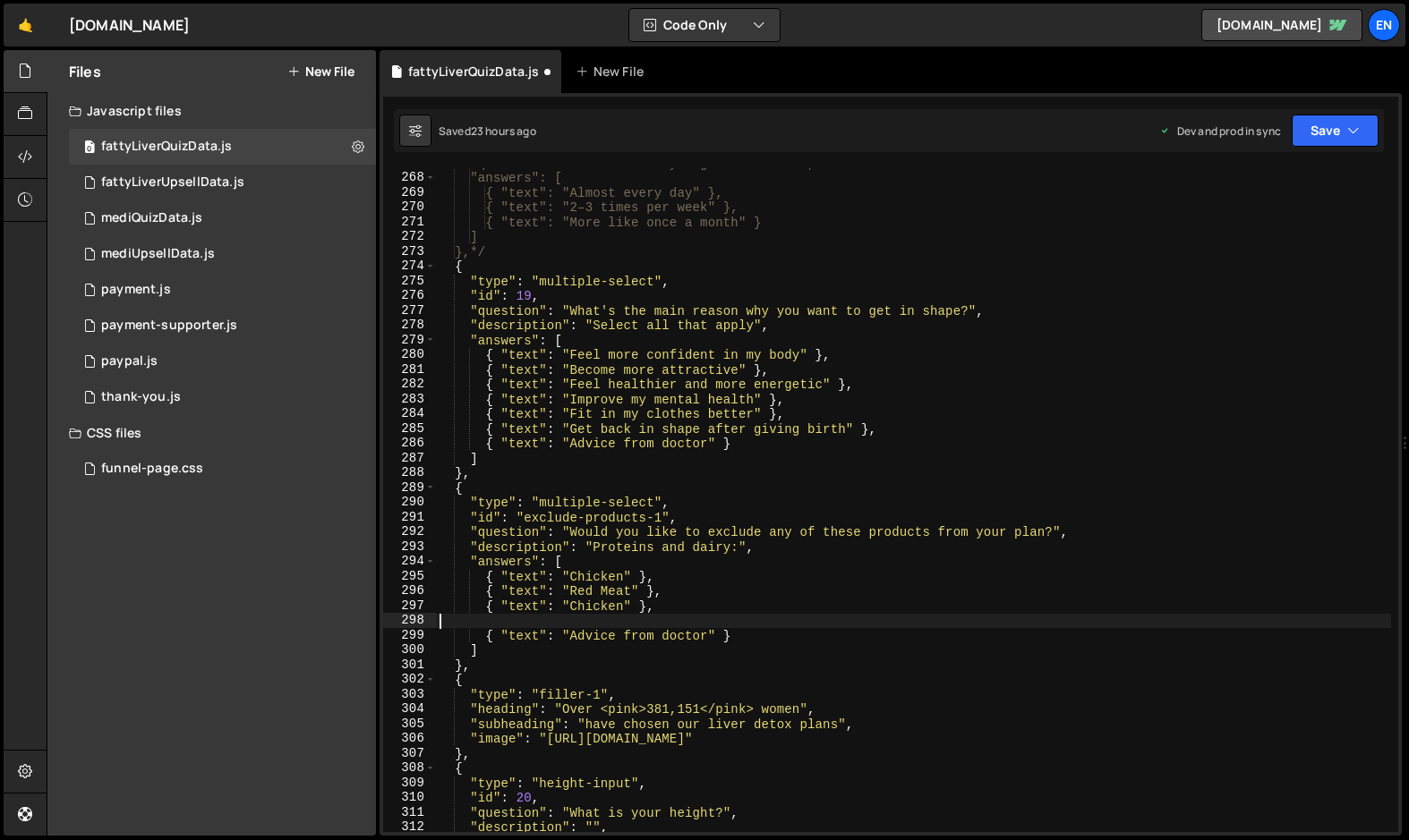
click at [590, 603] on div ""question": "How often do you go for walks?", "answers": [ { "text": "Almost ev…" at bounding box center [912, 502] width 955 height 693
type textarea "{ "text": "Cheese" },"
click at [558, 616] on div ""question": "How often do you go for walks?", "answers": [ { "text": "Almost ev…" at bounding box center [912, 502] width 955 height 693
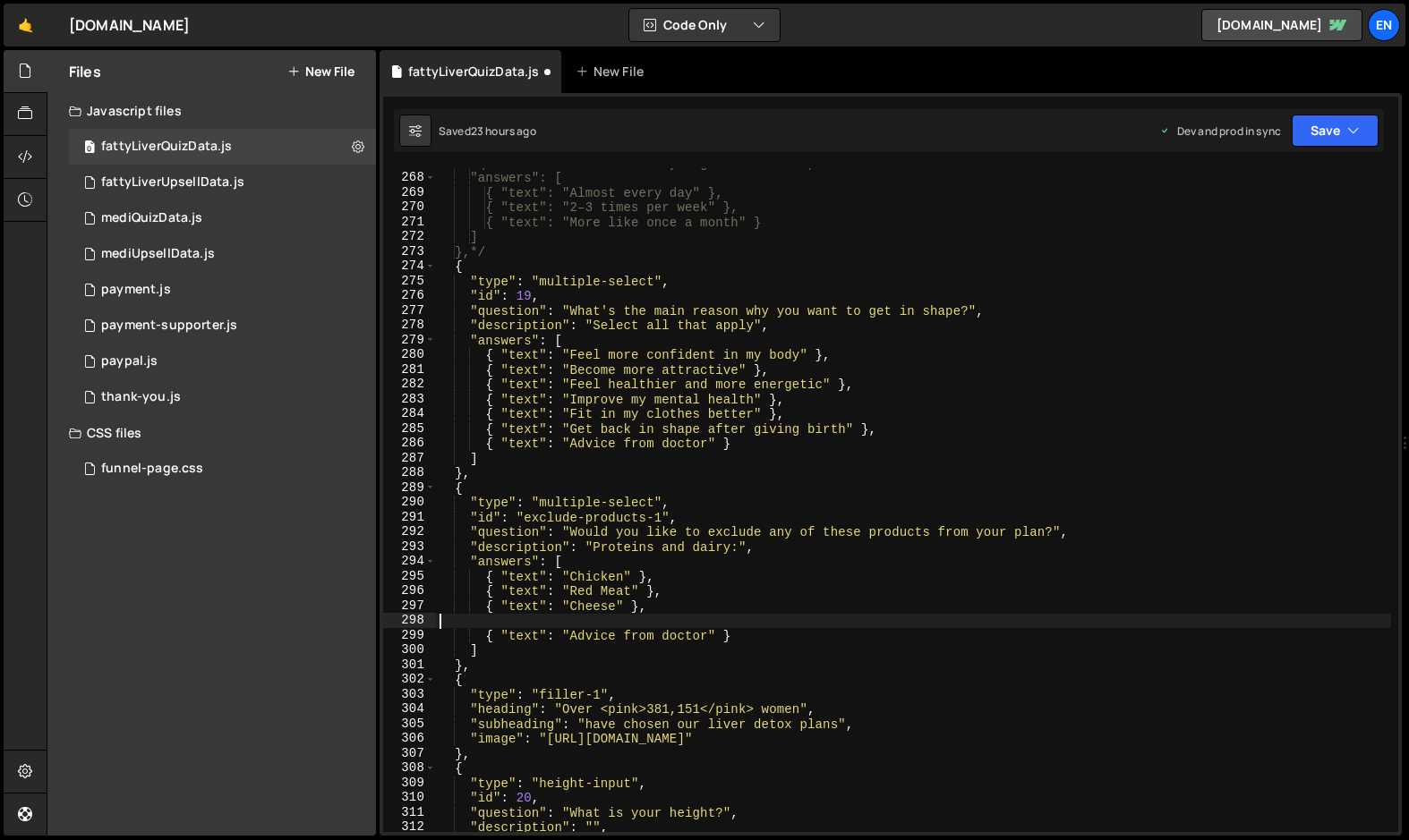
scroll to position [0, 0]
paste textarea
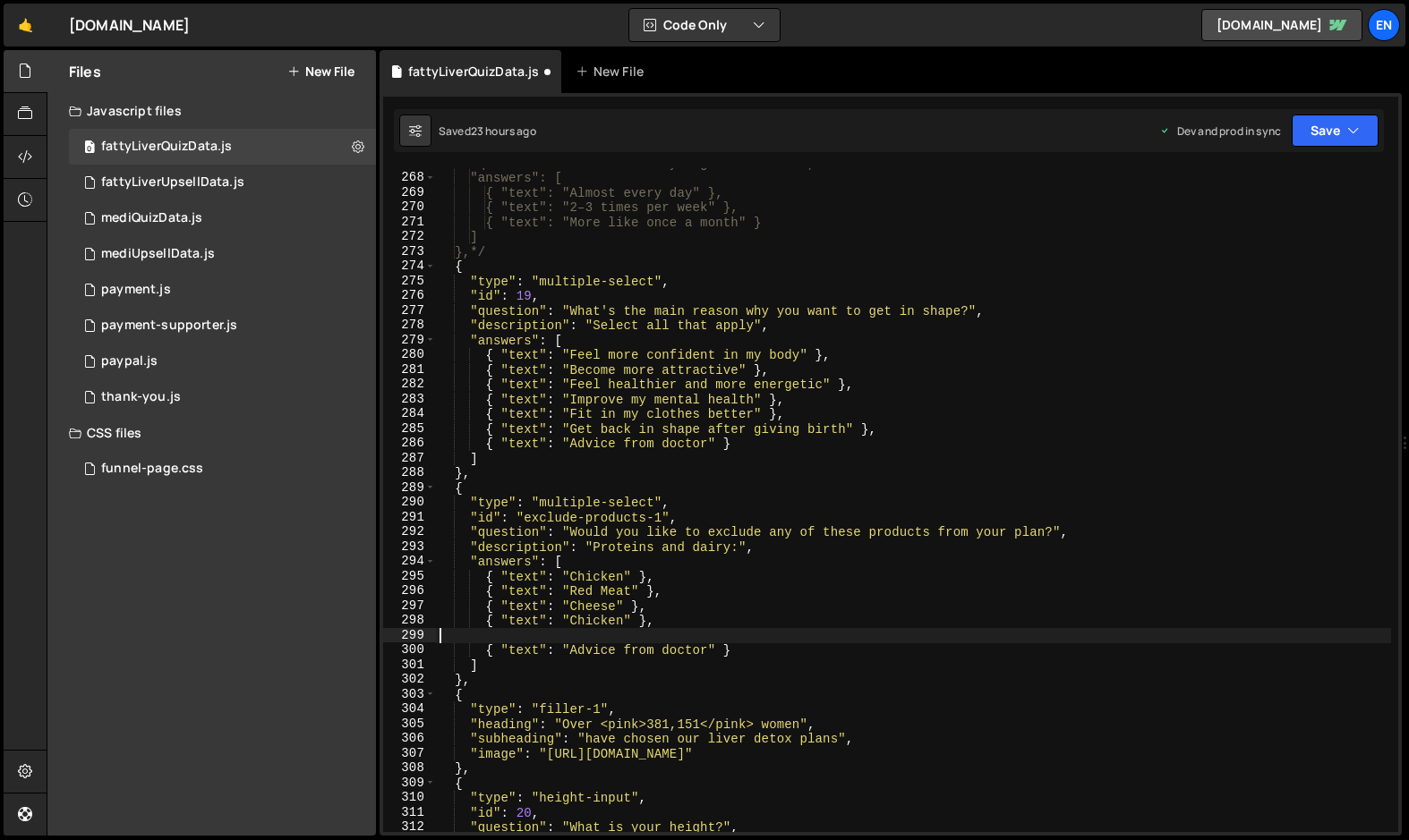
click at [589, 624] on div ""question": "How often do you go for walks?", "answers": [ { "text": "Almost ev…" at bounding box center [912, 502] width 955 height 693
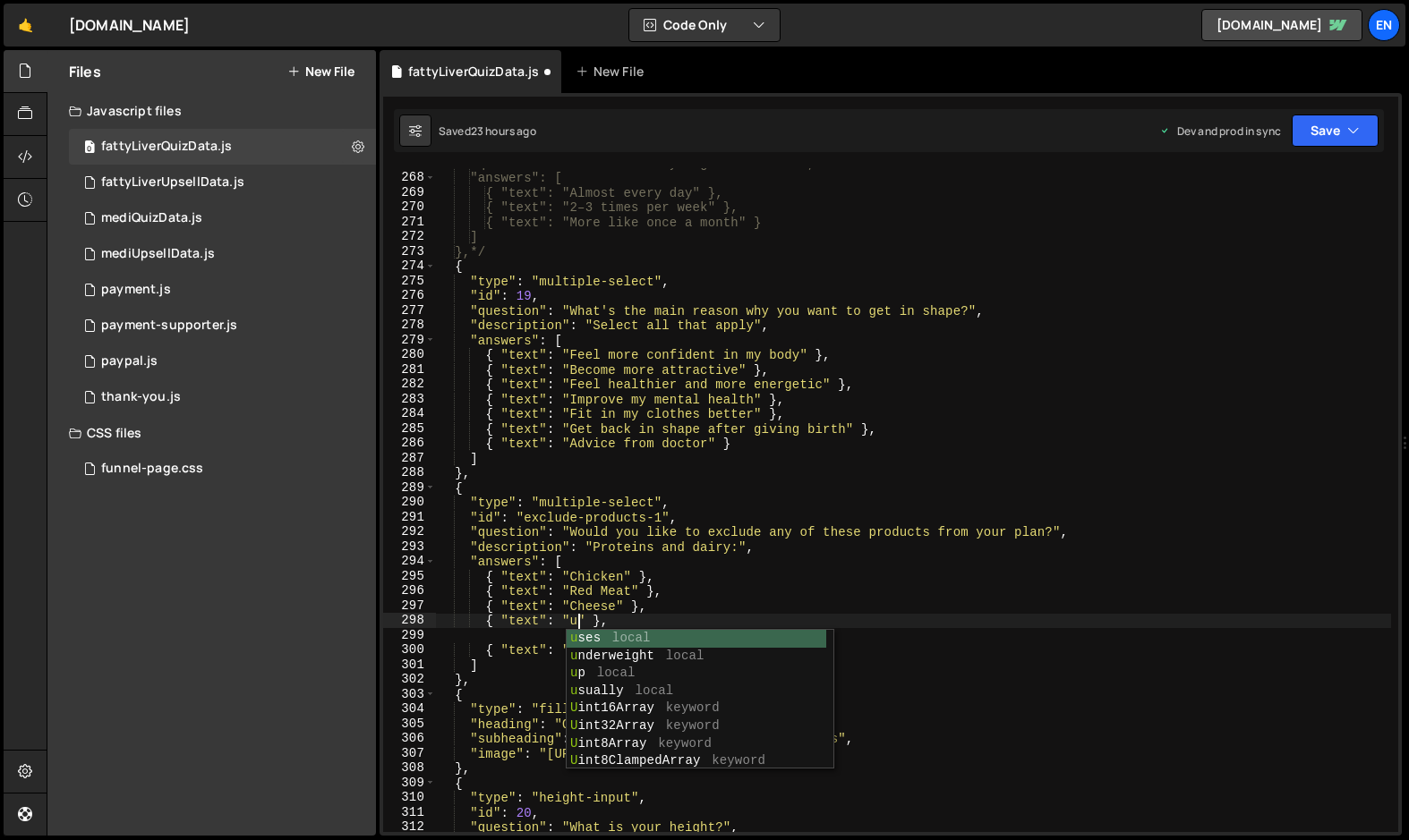
scroll to position [0, 10]
type textarea "{ "text": "Tuna" },"
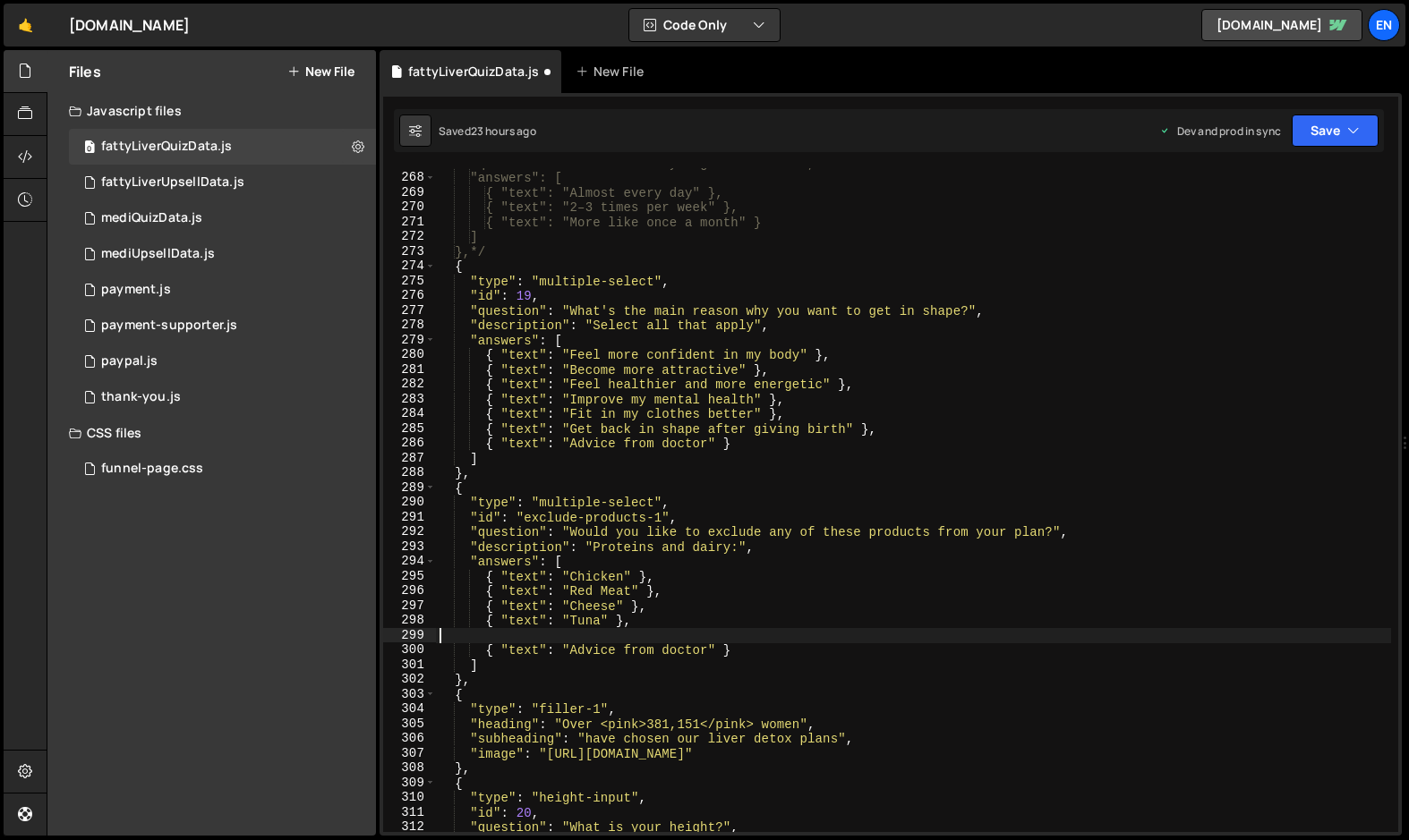
scroll to position [0, 0]
paste textarea
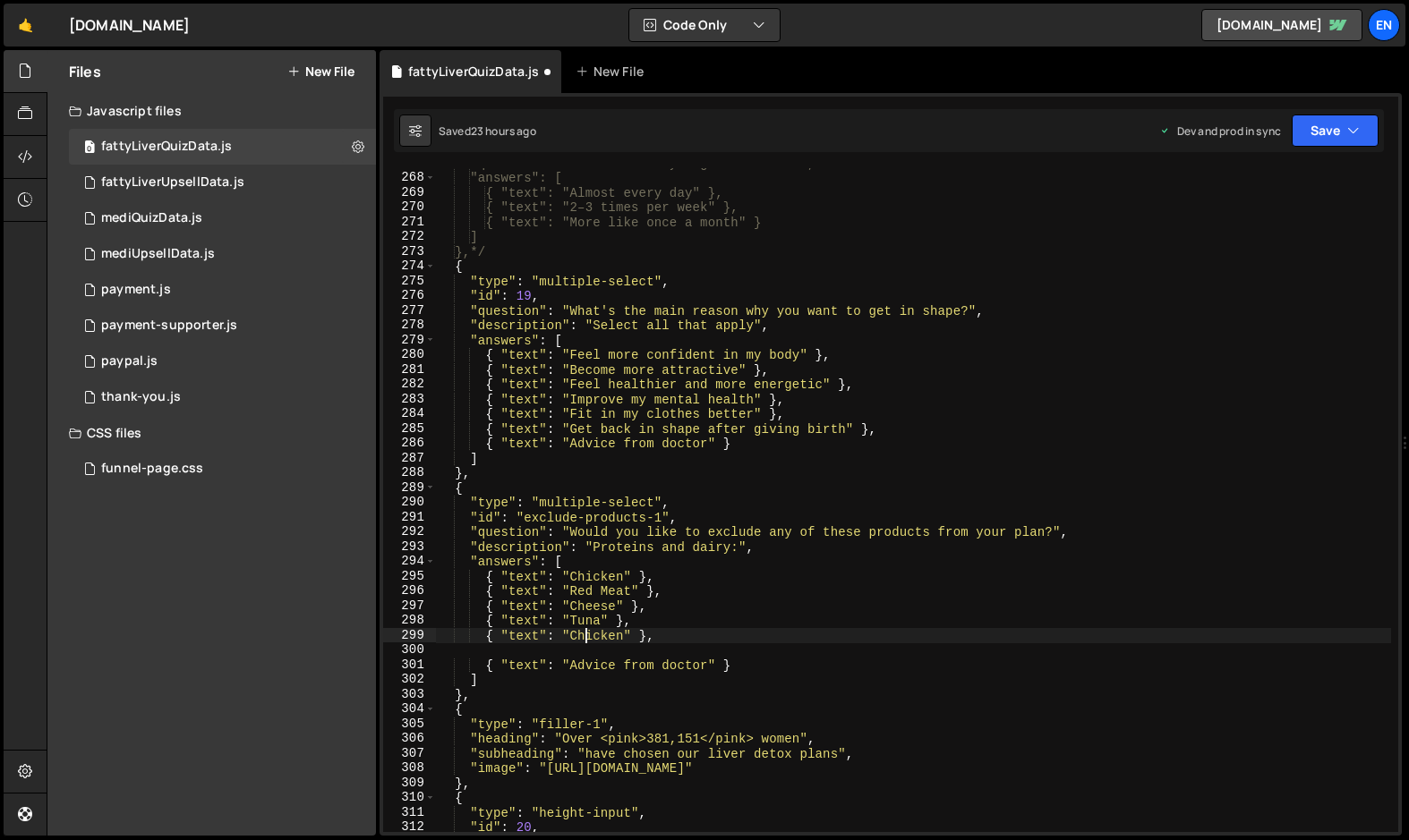
click at [589, 640] on div ""question": "How often do you go for walks?", "answers": [ { "text": "Almost ev…" at bounding box center [912, 502] width 955 height 693
click at [590, 640] on div ""question": "How often do you go for walks?", "answers": [ { "text": "Almost ev…" at bounding box center [912, 502] width 955 height 693
type textarea "{ "text": "Greek Yogurt" },"
click at [464, 651] on div ""question": "How often do you go for walks?", "answers": [ { "text": "Almost ev…" at bounding box center [912, 502] width 955 height 693
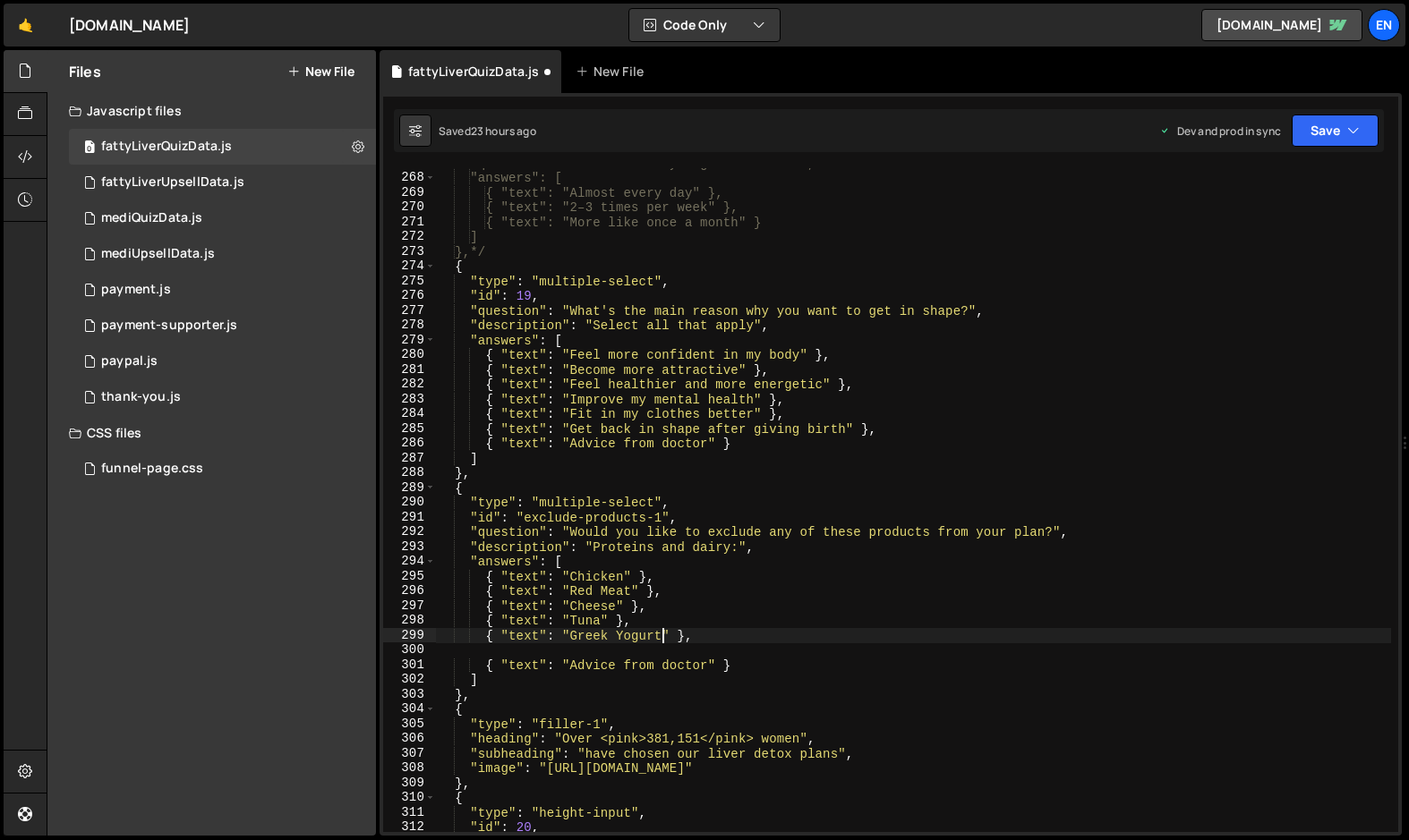
scroll to position [0, 0]
paste textarea "{ "text": "Chicken" },"
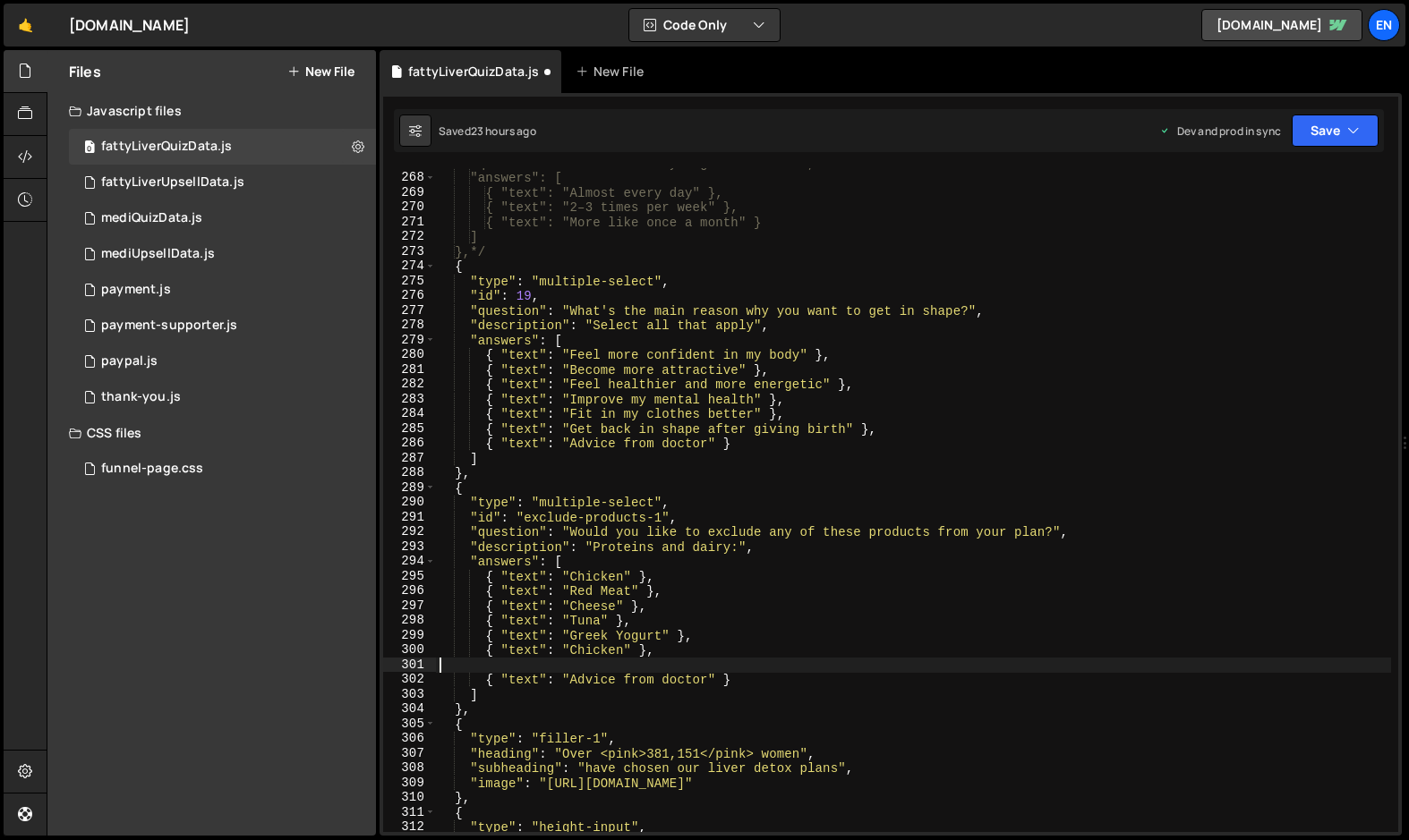
click at [588, 659] on div ""question": "How often do you go for walks?", "answers": [ { "text": "Almost ev…" at bounding box center [912, 502] width 955 height 693
click at [588, 658] on div ""question": "How often do you go for walks?", "answers": [ { "text": "Almost ev…" at bounding box center [912, 502] width 955 height 693
click at [588, 657] on div ""question": "How often do you go for walks?", "answers": [ { "text": "Almost ev…" at bounding box center [912, 502] width 955 height 693
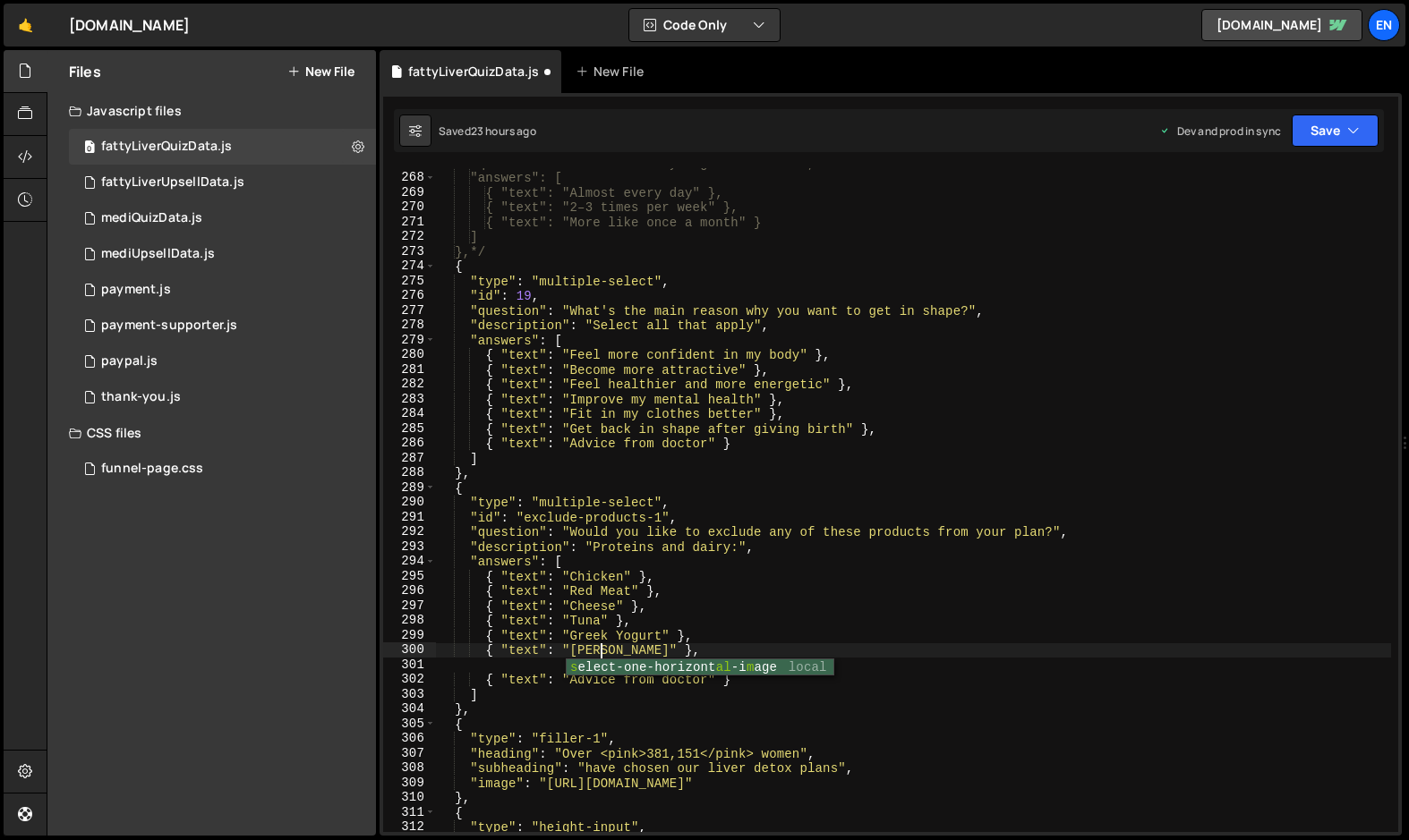
type textarea "{ "text": "Salmon" },"
click at [559, 661] on div ""question": "How often do you go for walks?", "answers": [ { "text": "Almost ev…" at bounding box center [912, 502] width 955 height 693
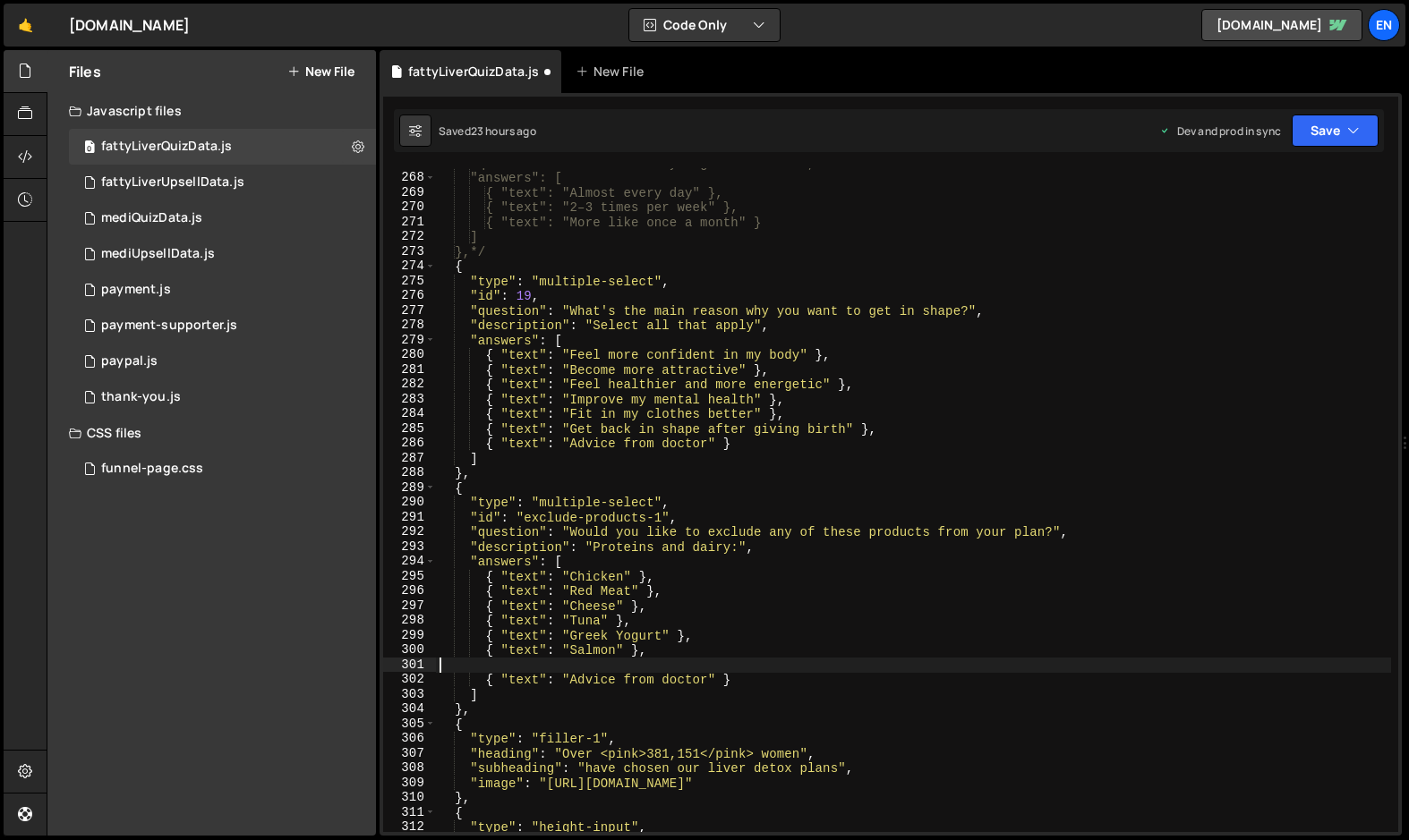
paste textarea
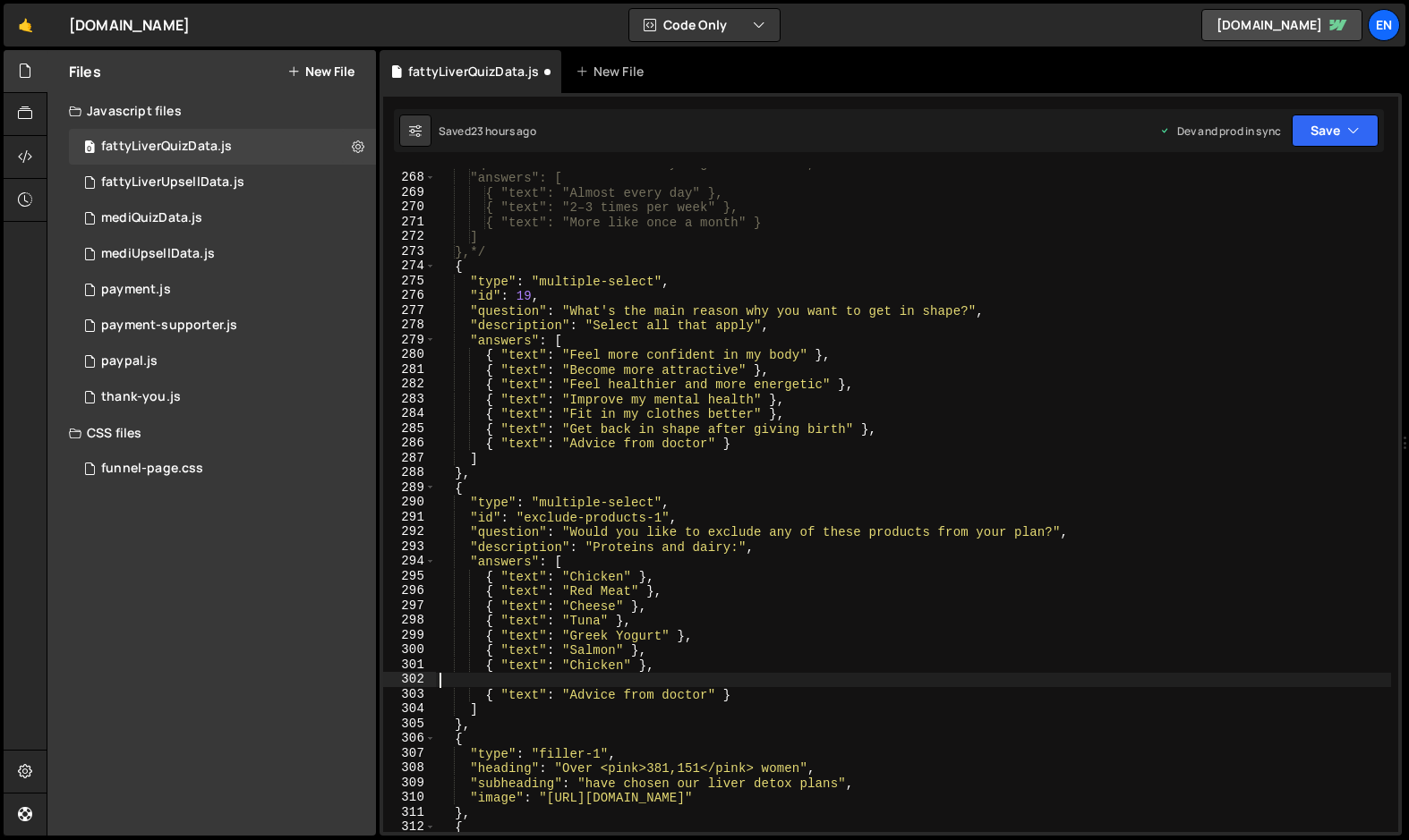
click at [583, 668] on div ""question": "How often do you go for walks?", "answers": [ { "text": "Almost ev…" at bounding box center [912, 502] width 955 height 693
click at [584, 668] on div ""question": "How often do you go for walks?", "answers": [ { "text": "Almost ev…" at bounding box center [912, 502] width 955 height 693
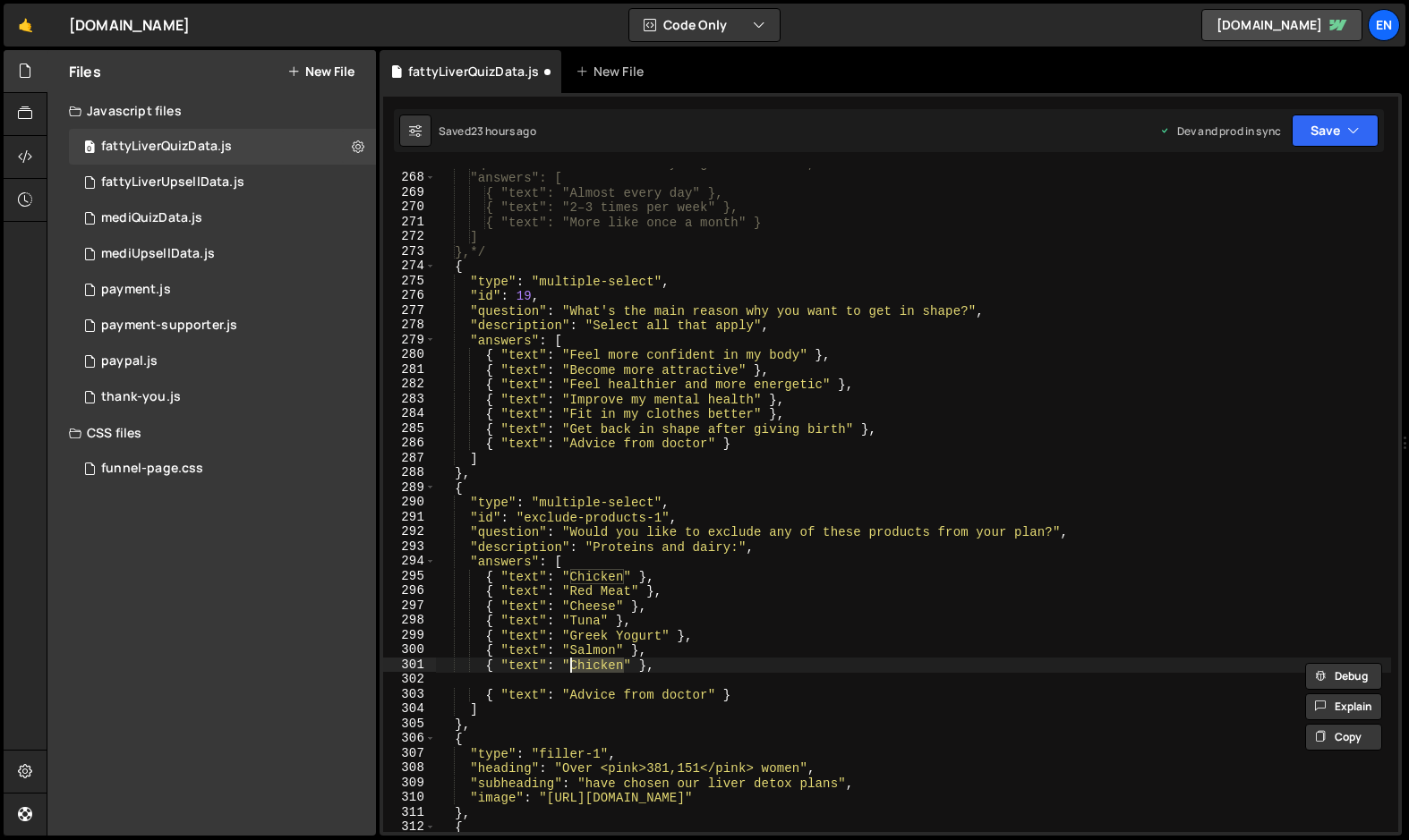
scroll to position [0, 10]
type textarea "{ "text": "Cod" },"
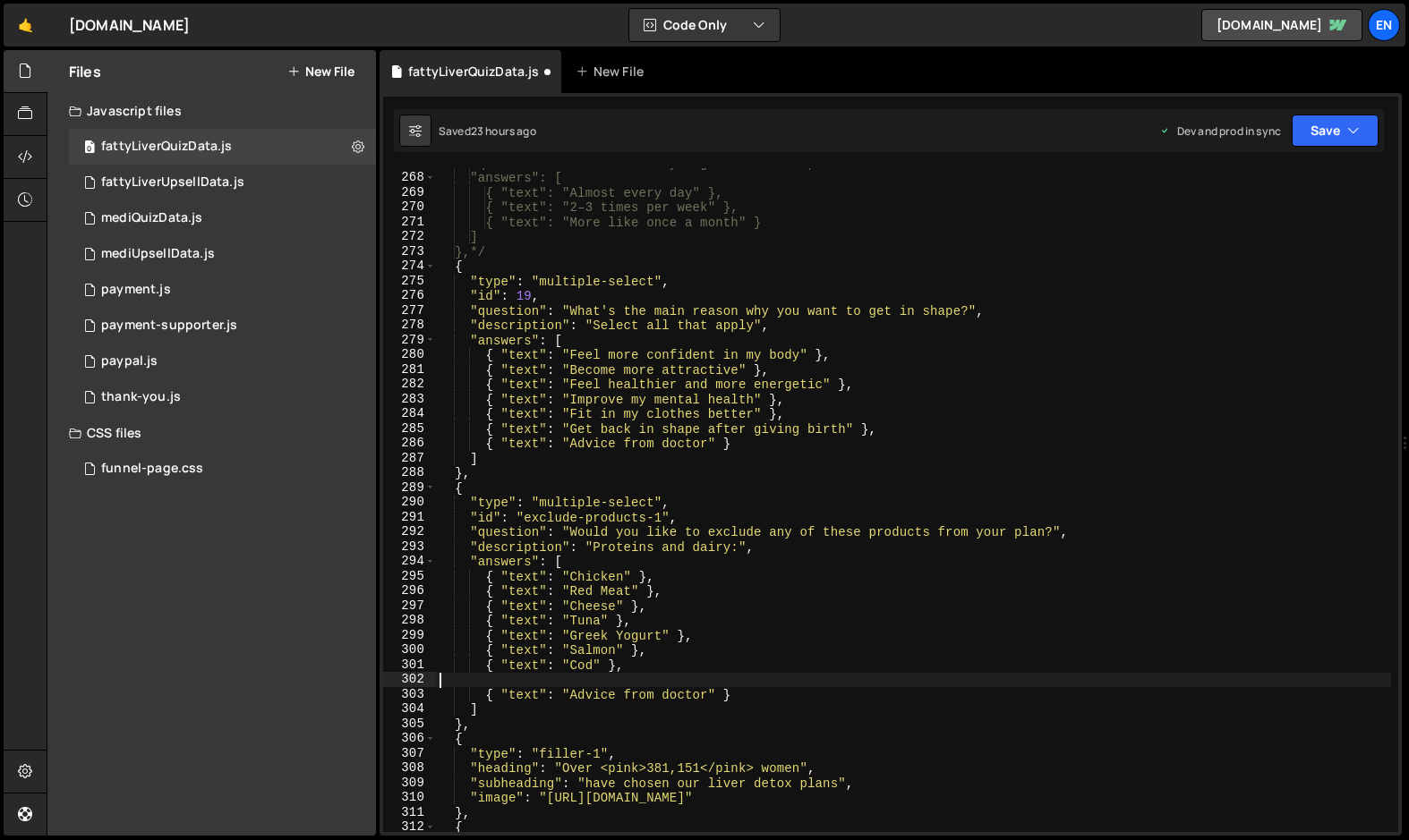
paste textarea
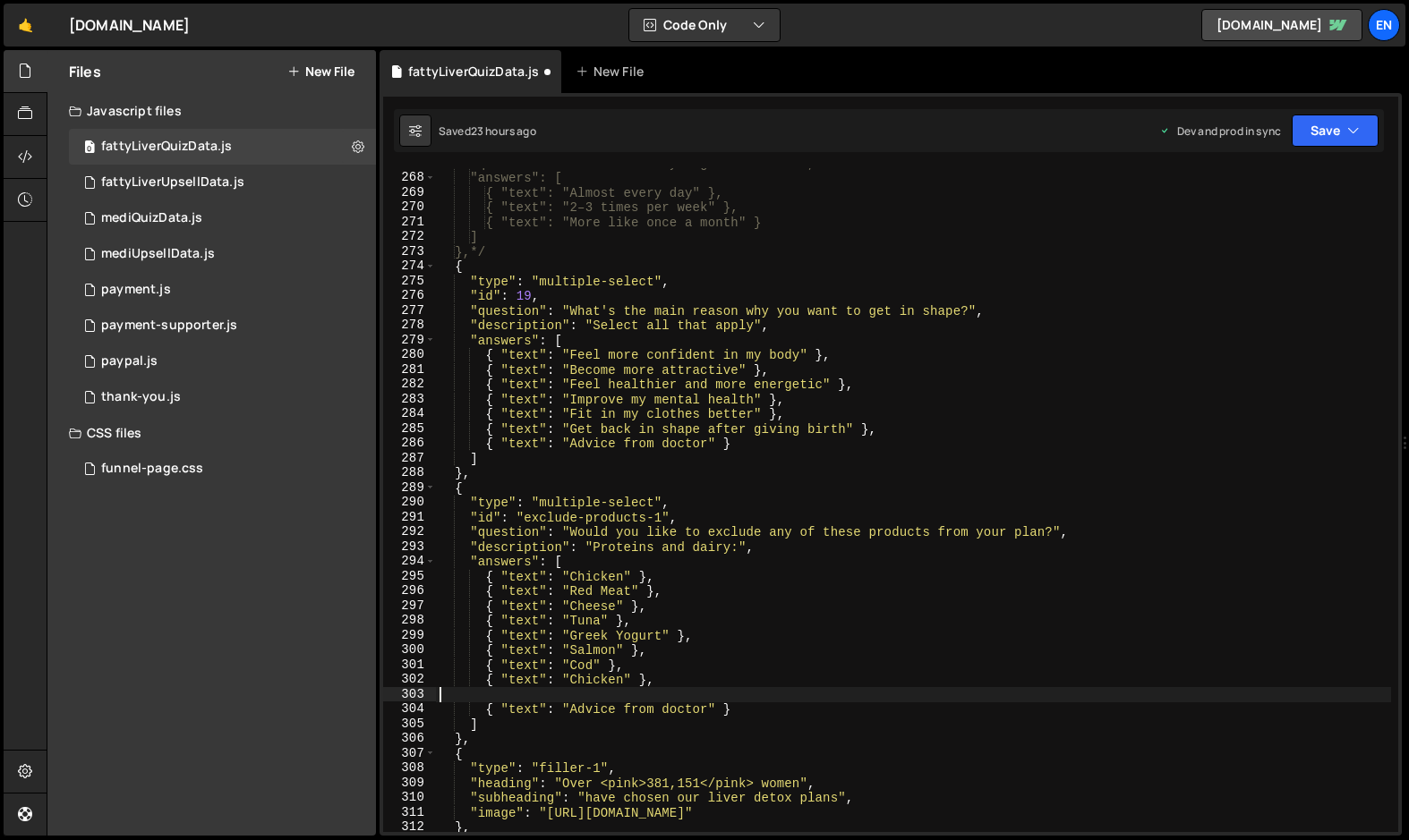
click at [581, 678] on div ""question": "How often do you go for walks?", "answers": [ { "text": "Almost ev…" at bounding box center [912, 502] width 955 height 693
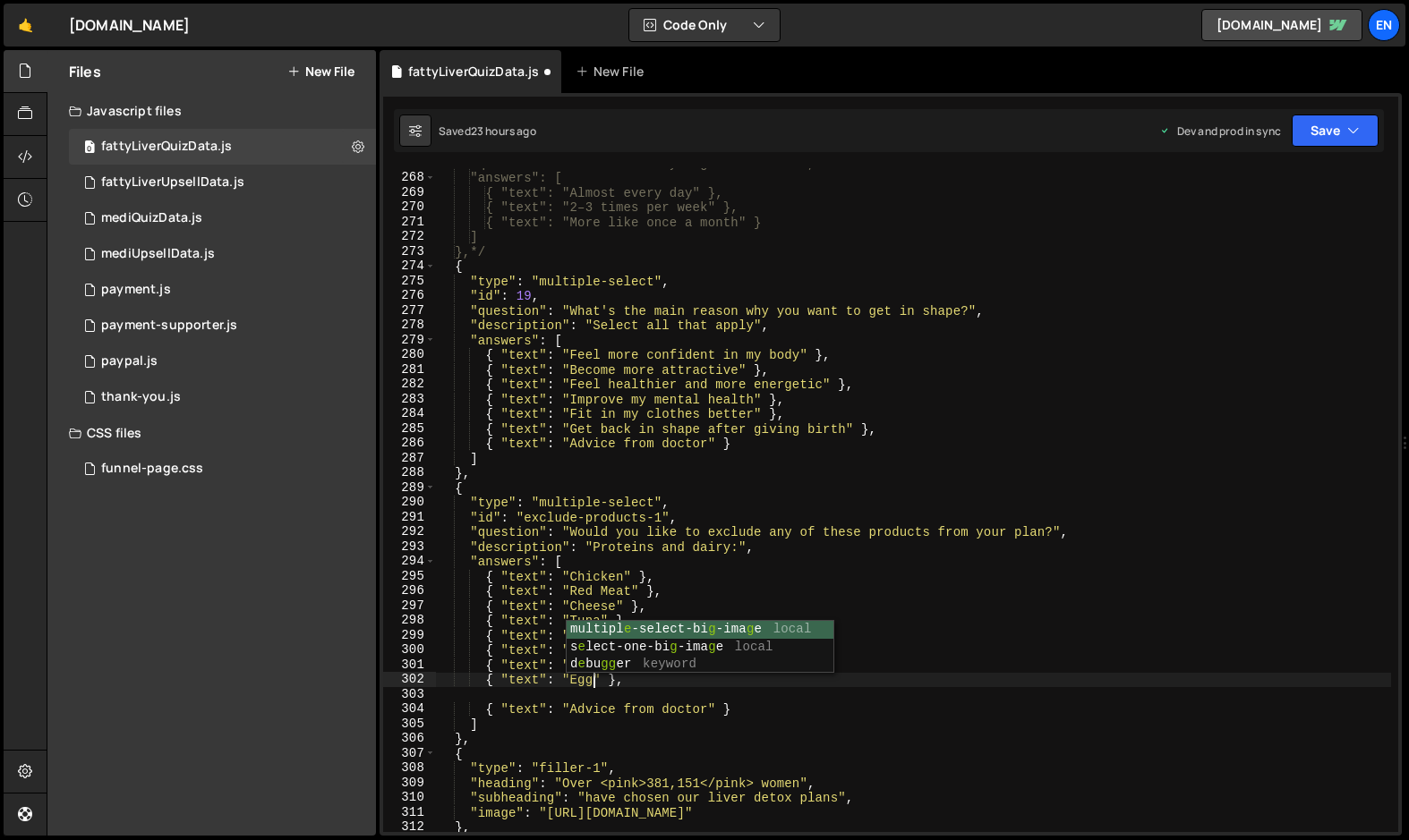
scroll to position [0, 11]
type textarea "{ "text": "Eggs" },"
click at [581, 701] on div ""question": "How often do you go for walks?", "answers": [ { "text": "Almost ev…" at bounding box center [912, 502] width 955 height 693
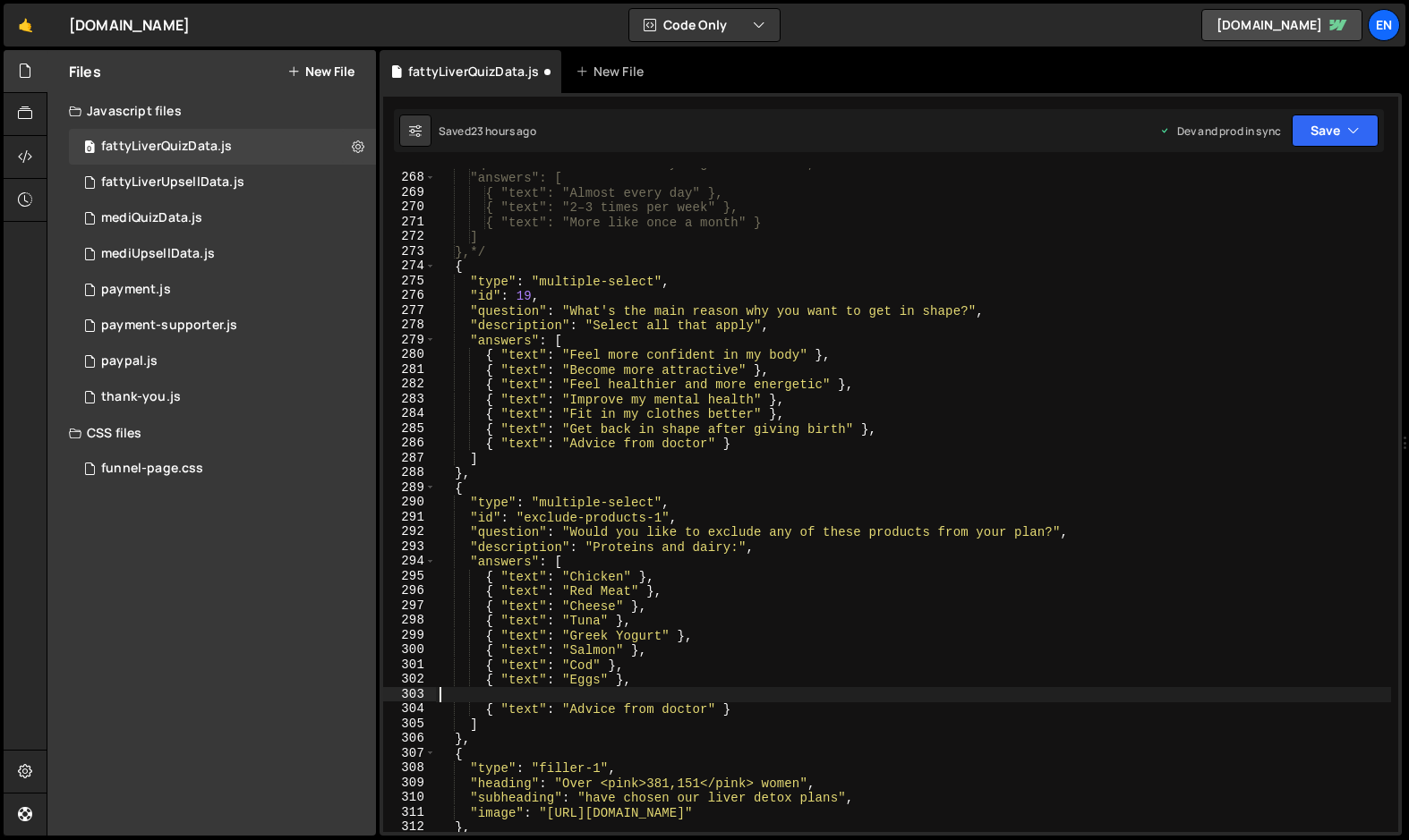
scroll to position [0, 0]
paste textarea
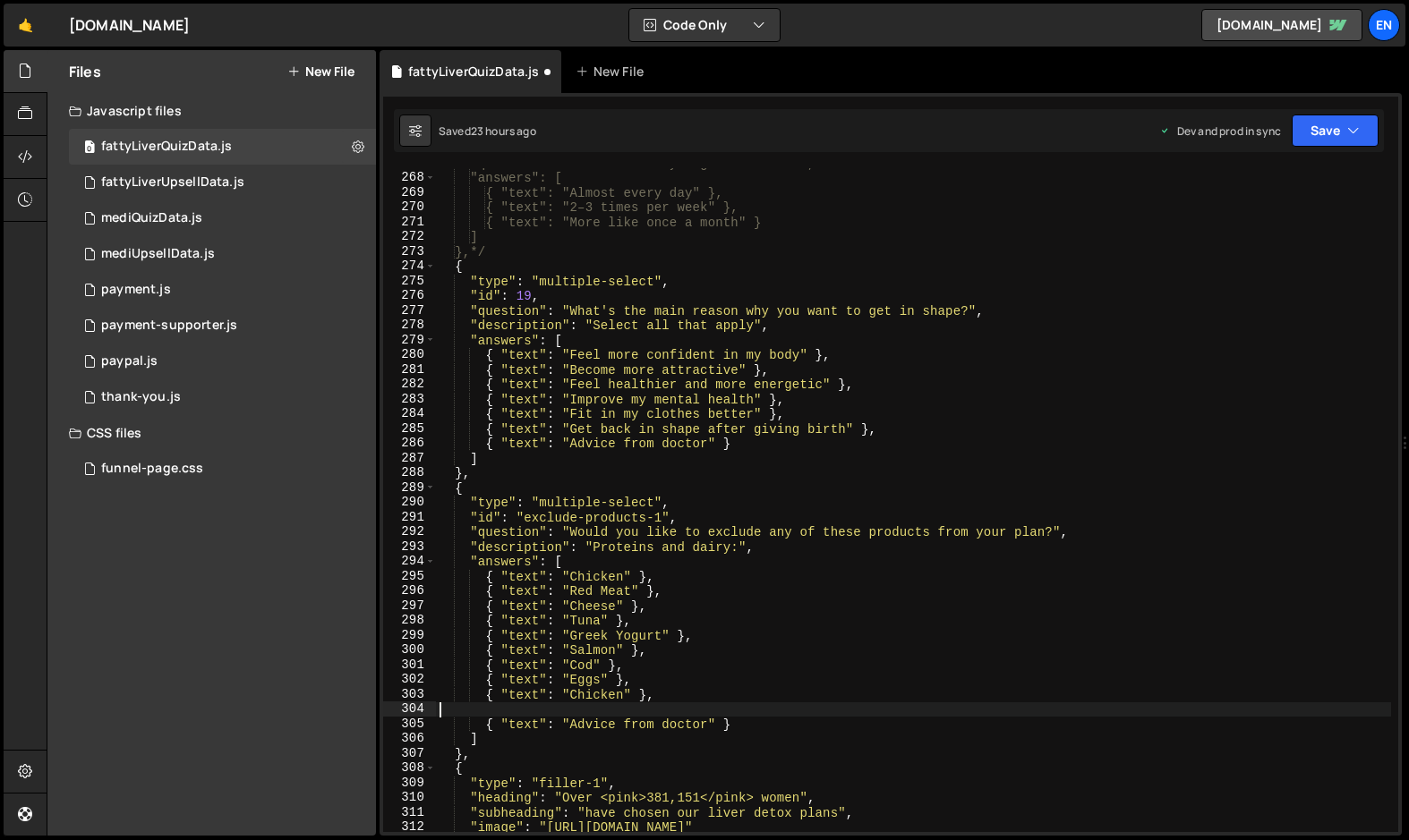
click at [584, 700] on div ""question": "How often do you go for walks?", "answers": [ { "text": "Almost ev…" at bounding box center [912, 502] width 955 height 693
type textarea "{ "text": "Chickpeas" },"
paste textarea
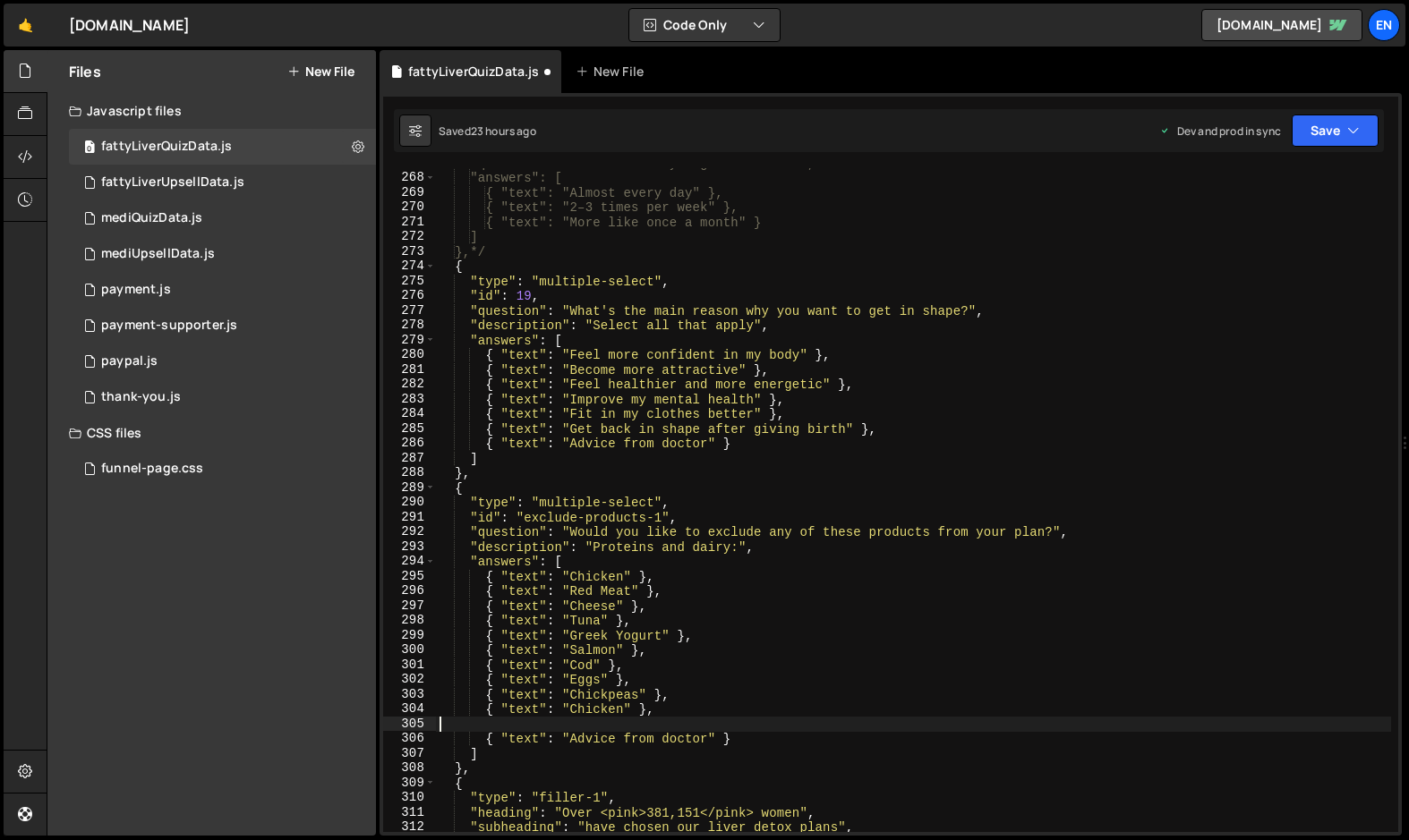
click at [585, 705] on div ""question": "How often do you go for walks?", "answers": [ { "text": "Almost ev…" at bounding box center [912, 502] width 955 height 693
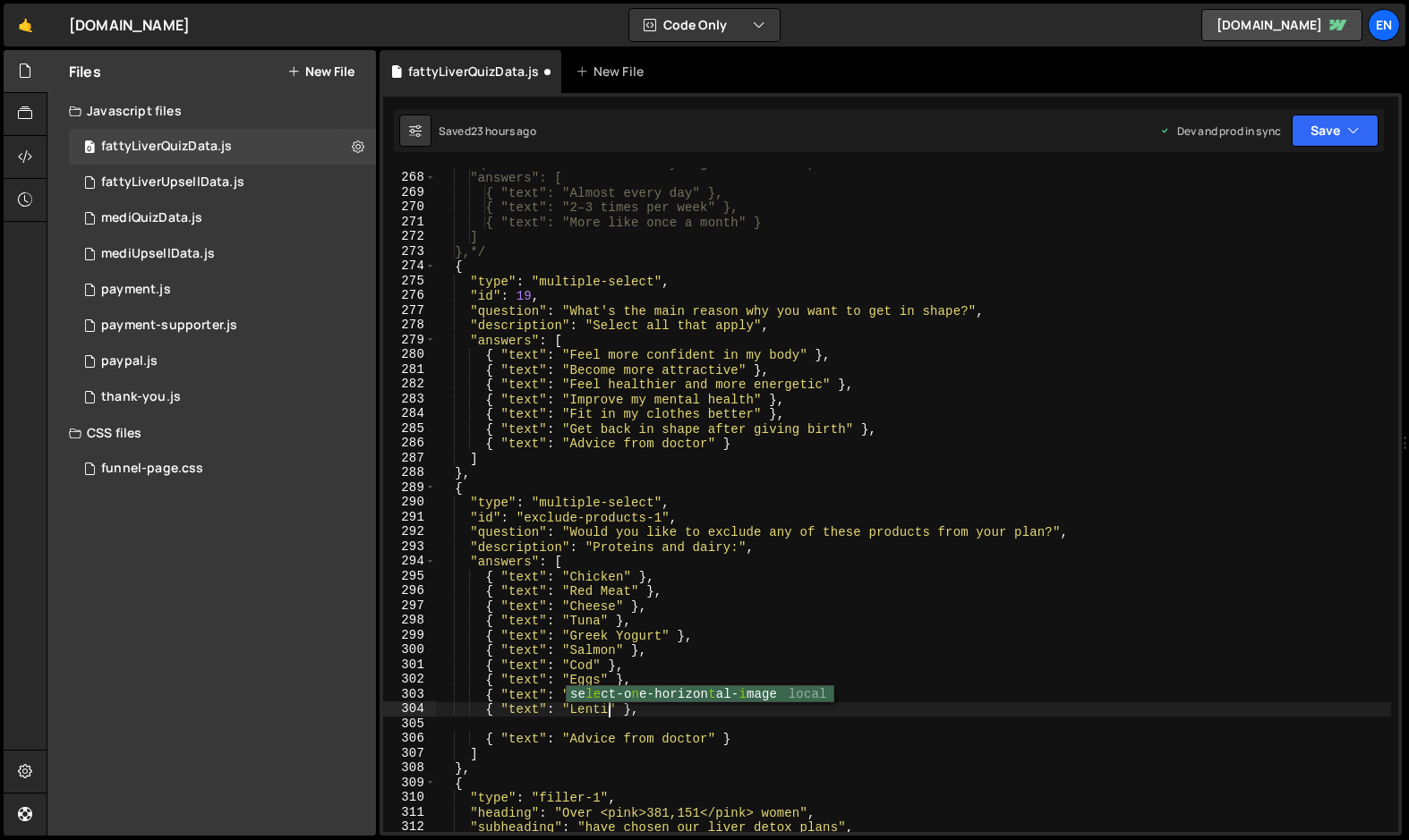
scroll to position [0, 13]
type textarea "{ "text": "Lentils" },"
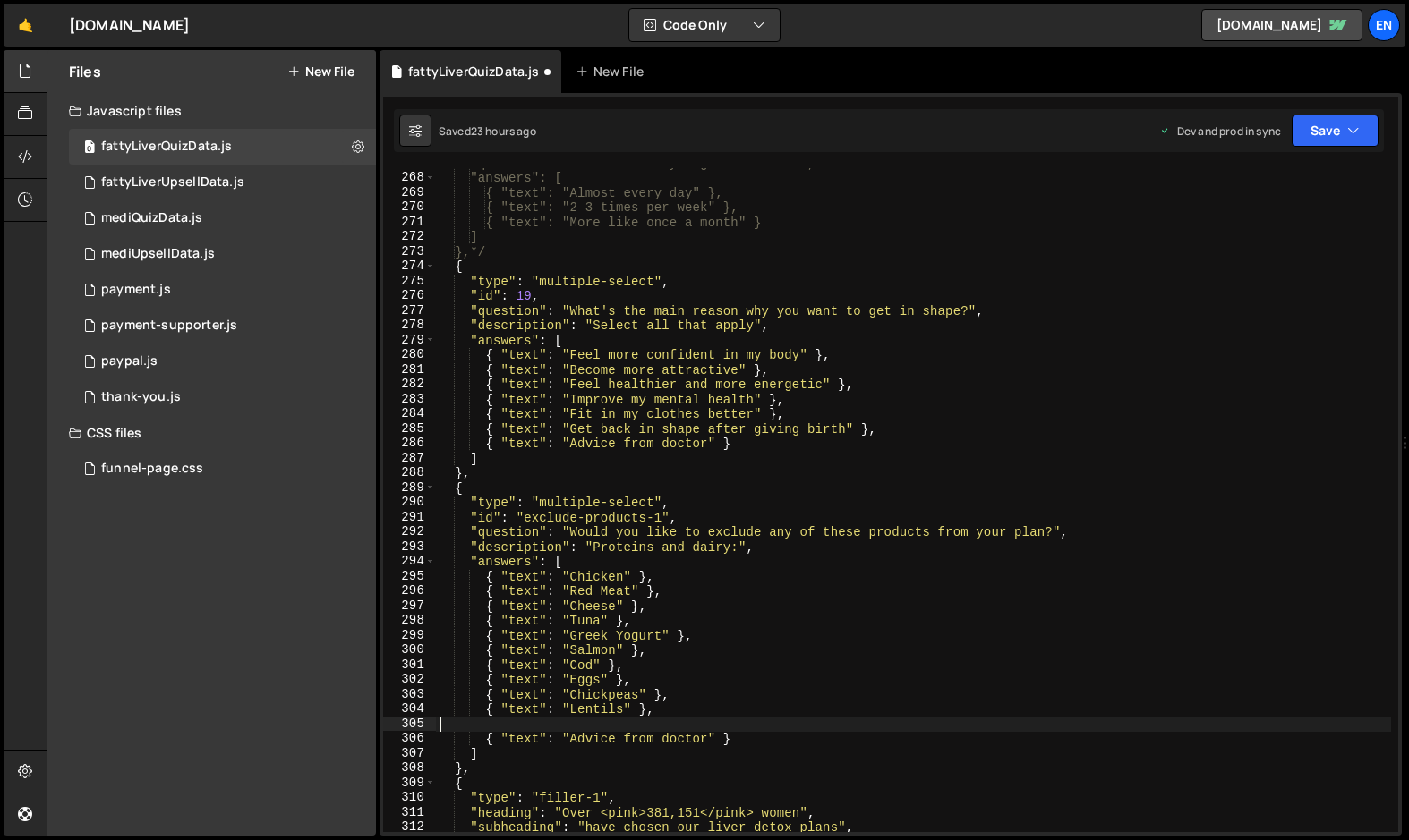
click at [581, 717] on div ""question": "How often do you go for walks?", "answers": [ { "text": "Almost ev…" at bounding box center [912, 502] width 955 height 693
paste textarea
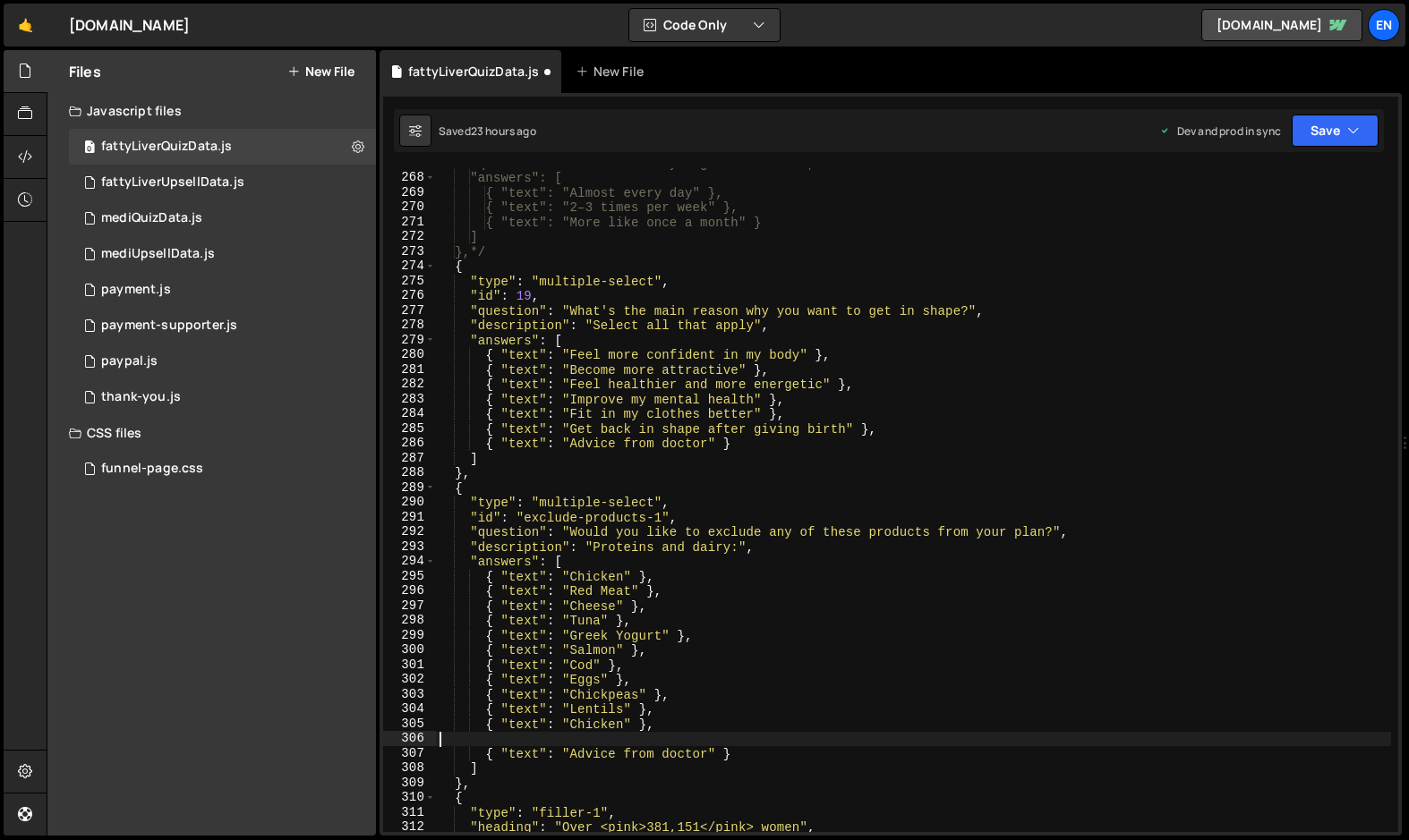
click at [589, 726] on div ""question": "How often do you go for walks?", "answers": [ { "text": "Almost ev…" at bounding box center [912, 502] width 955 height 693
click at [658, 730] on div ""question": "How often do you go for walks?", "answers": [ { "text": "Almost ev…" at bounding box center [912, 502] width 955 height 693
click at [628, 754] on div ""question": "How often do you go for walks?", "answers": [ { "text": "Almost ev…" at bounding box center [912, 502] width 955 height 693
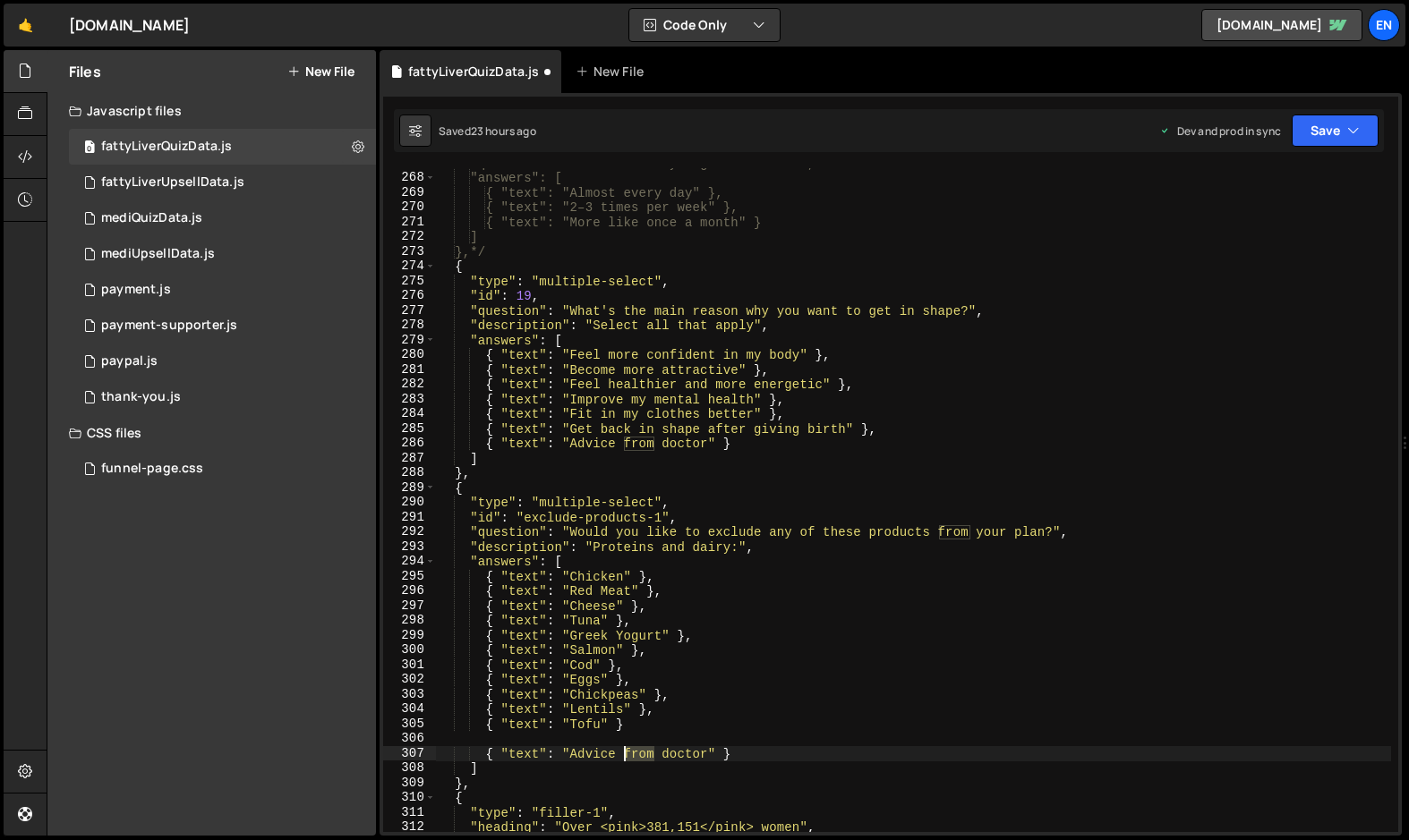
click at [628, 754] on div ""question": "How often do you go for walks?", "answers": [ { "text": "Almost ev…" at bounding box center [912, 502] width 955 height 693
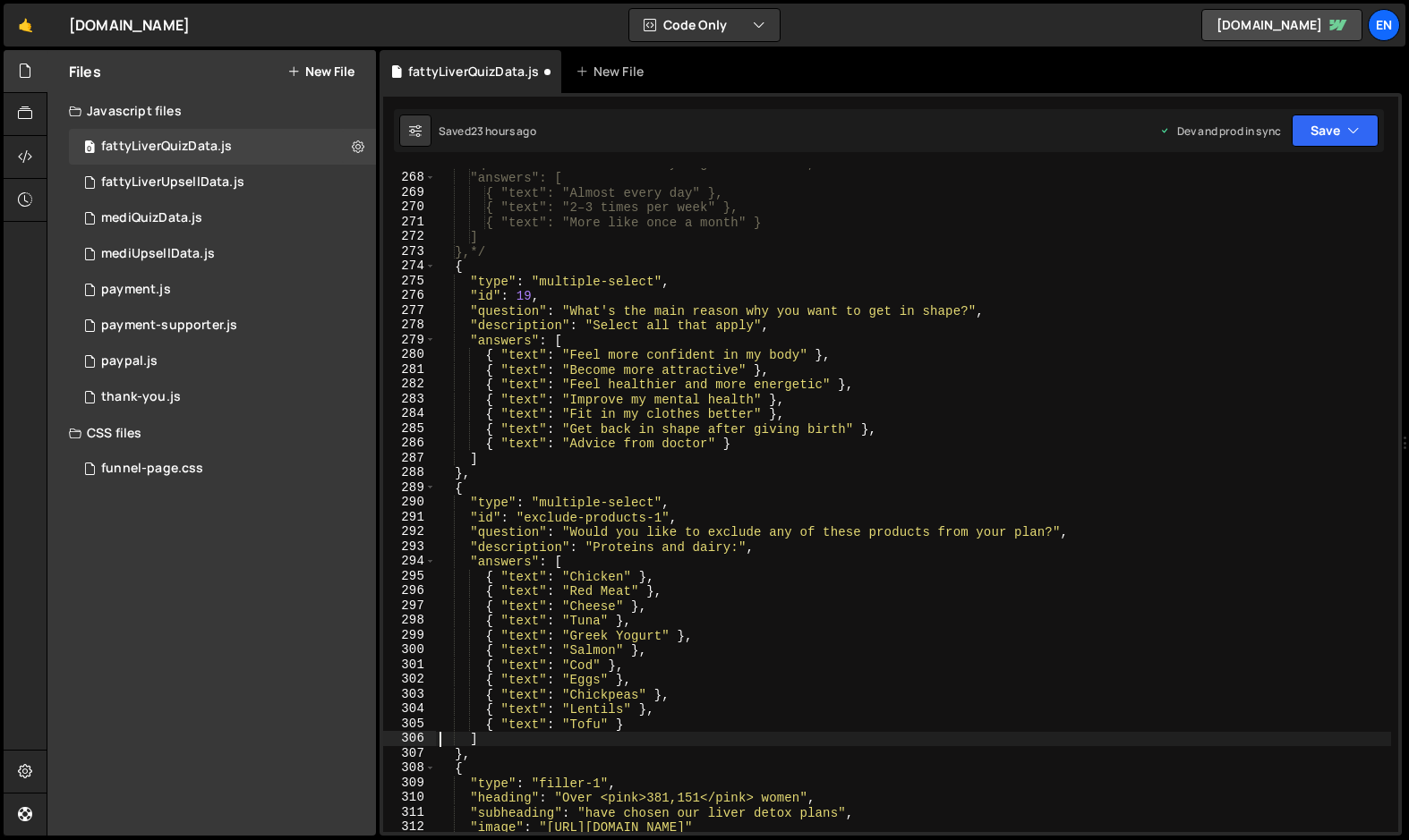
click at [625, 574] on div ""question": "How often do you go for walks?", "answers": [ { "text": "Almost ev…" at bounding box center [912, 502] width 955 height 693
paste textarea "🍗"
paste textarea "🥩"
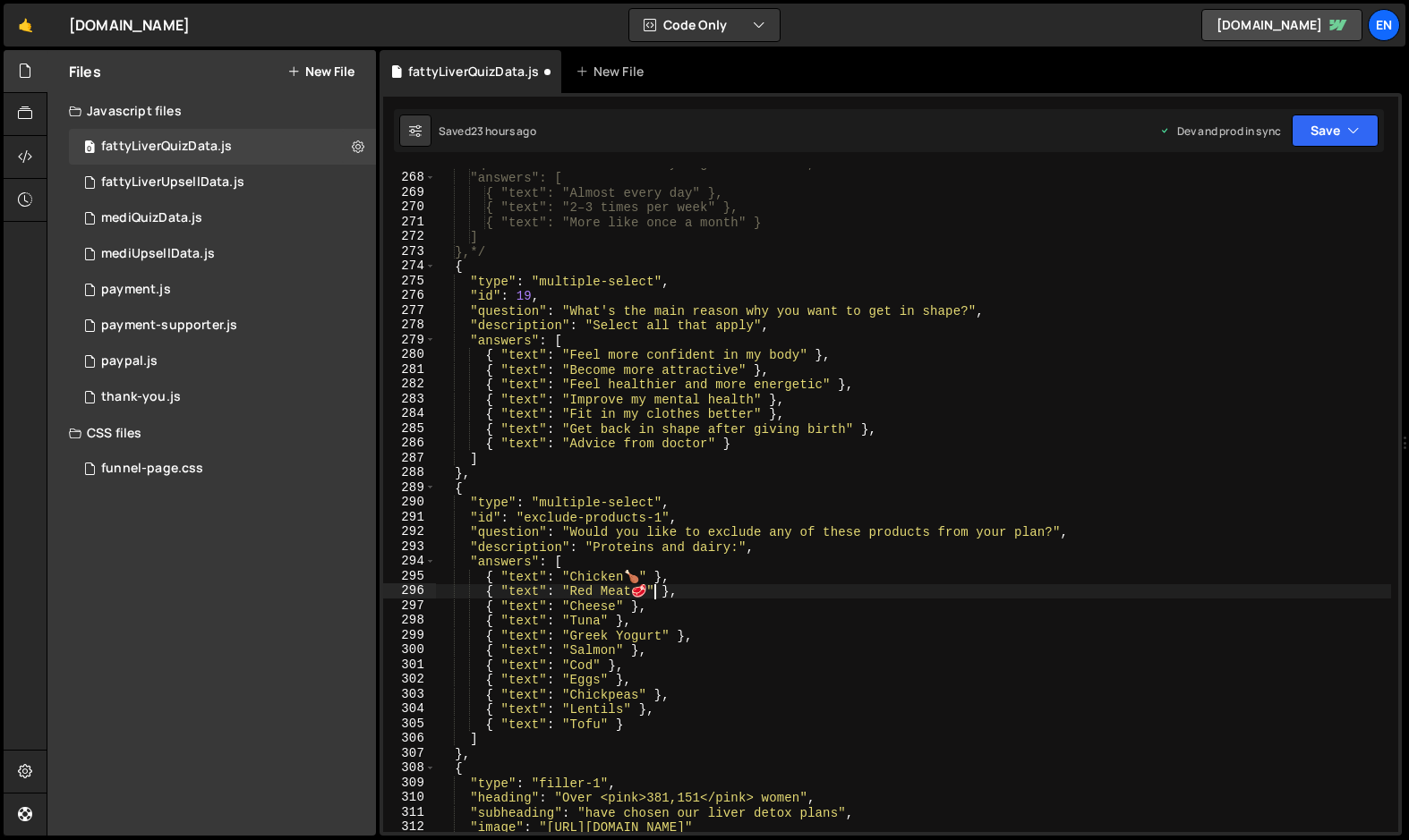
click at [618, 610] on div ""question": "How often do you go for walks?", "answers": [ { "text": "Almost ev…" at bounding box center [912, 502] width 955 height 693
paste textarea "🧀"
click at [603, 621] on div ""question": "How often do you go for walks?", "answers": [ { "text": "Almost ev…" at bounding box center [912, 502] width 955 height 693
paste textarea "🐟"
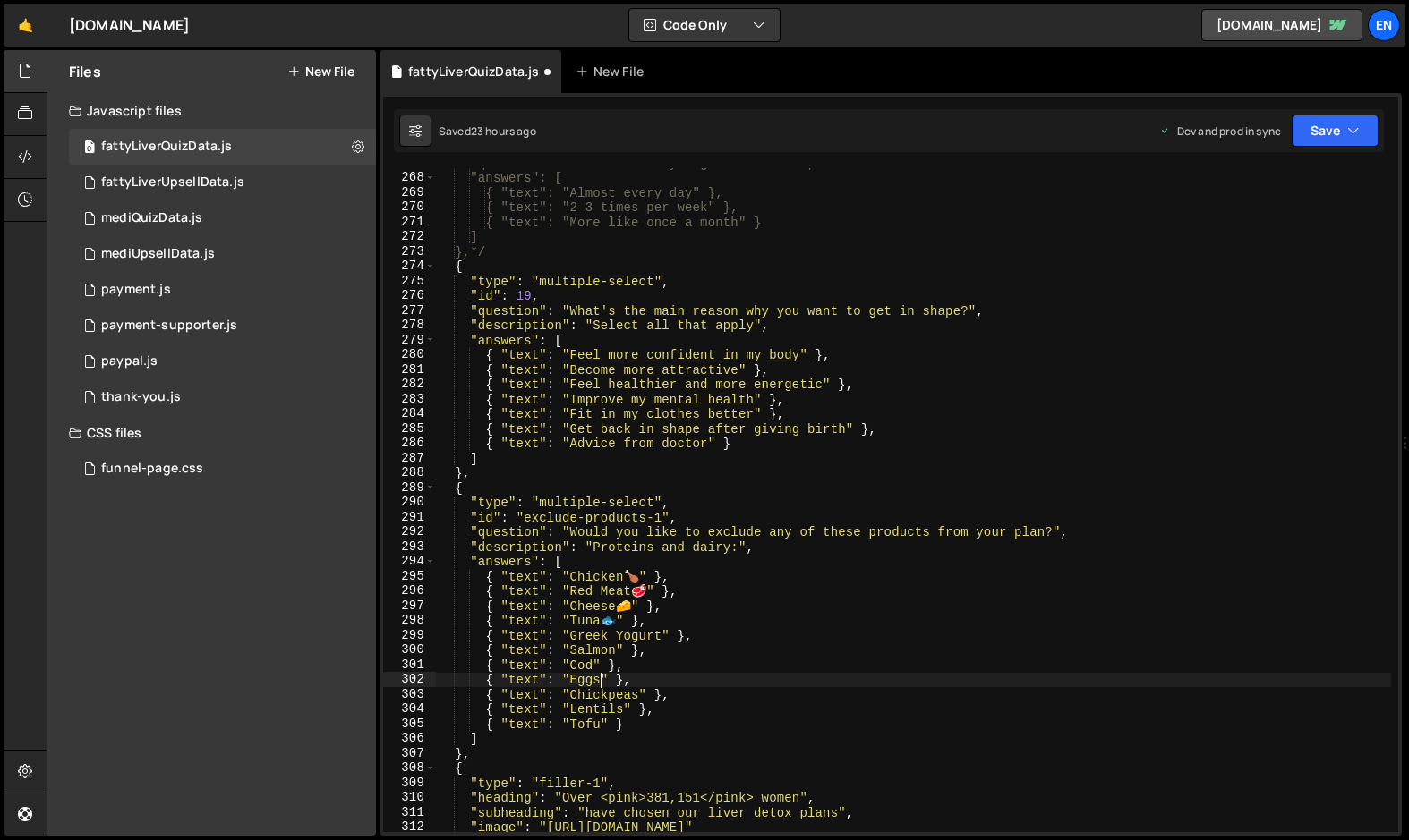
click at [599, 680] on div ""question": "How often do you go for walks?", "answers": [ { "text": "Almost ev…" at bounding box center [912, 502] width 955 height 693
paste textarea "🍳"
type textarea "{ "text": "Lentils" },"
click at [1313, 133] on button "Save" at bounding box center [1335, 130] width 87 height 32
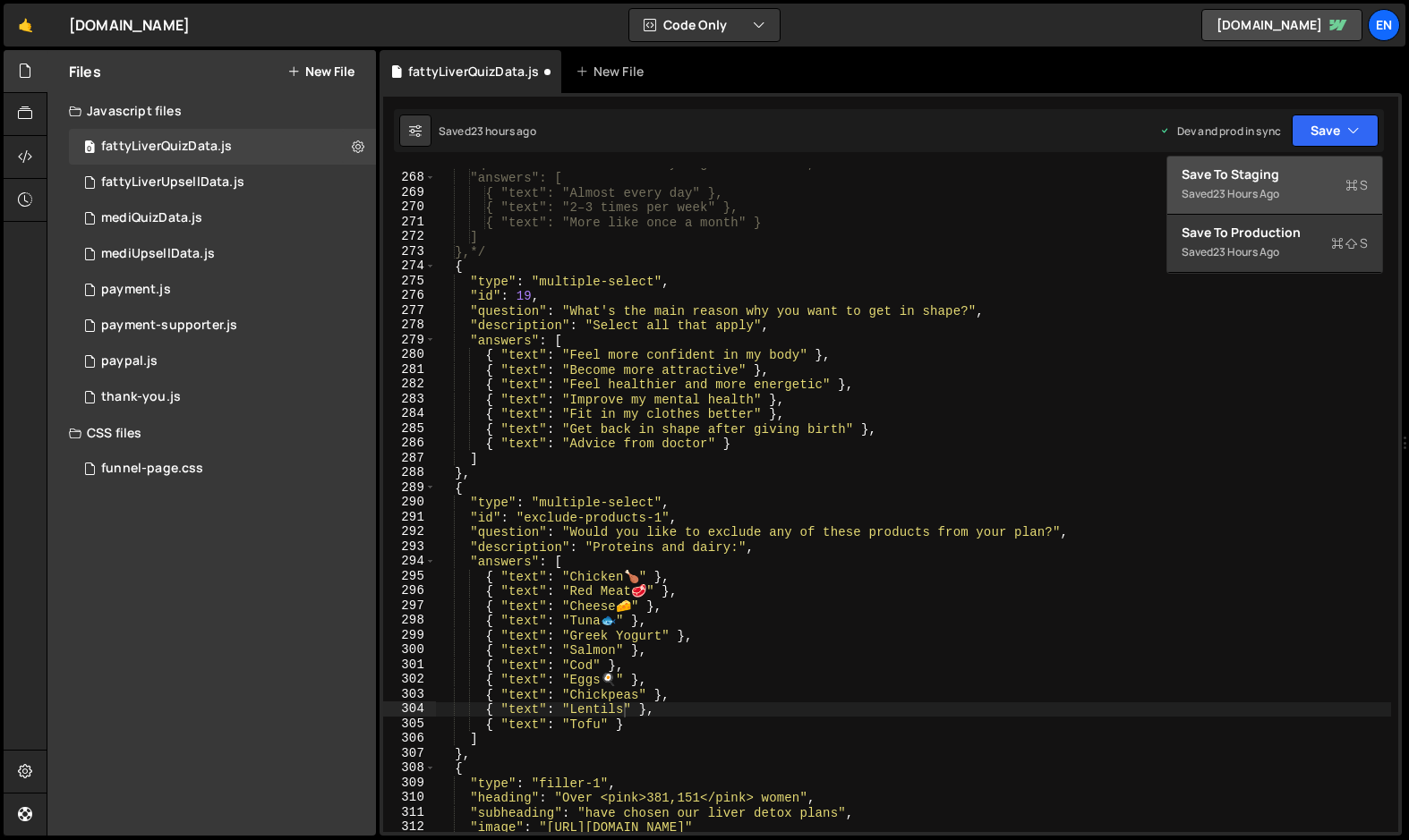
click at [1258, 188] on div "23 hours ago" at bounding box center [1245, 193] width 66 height 15
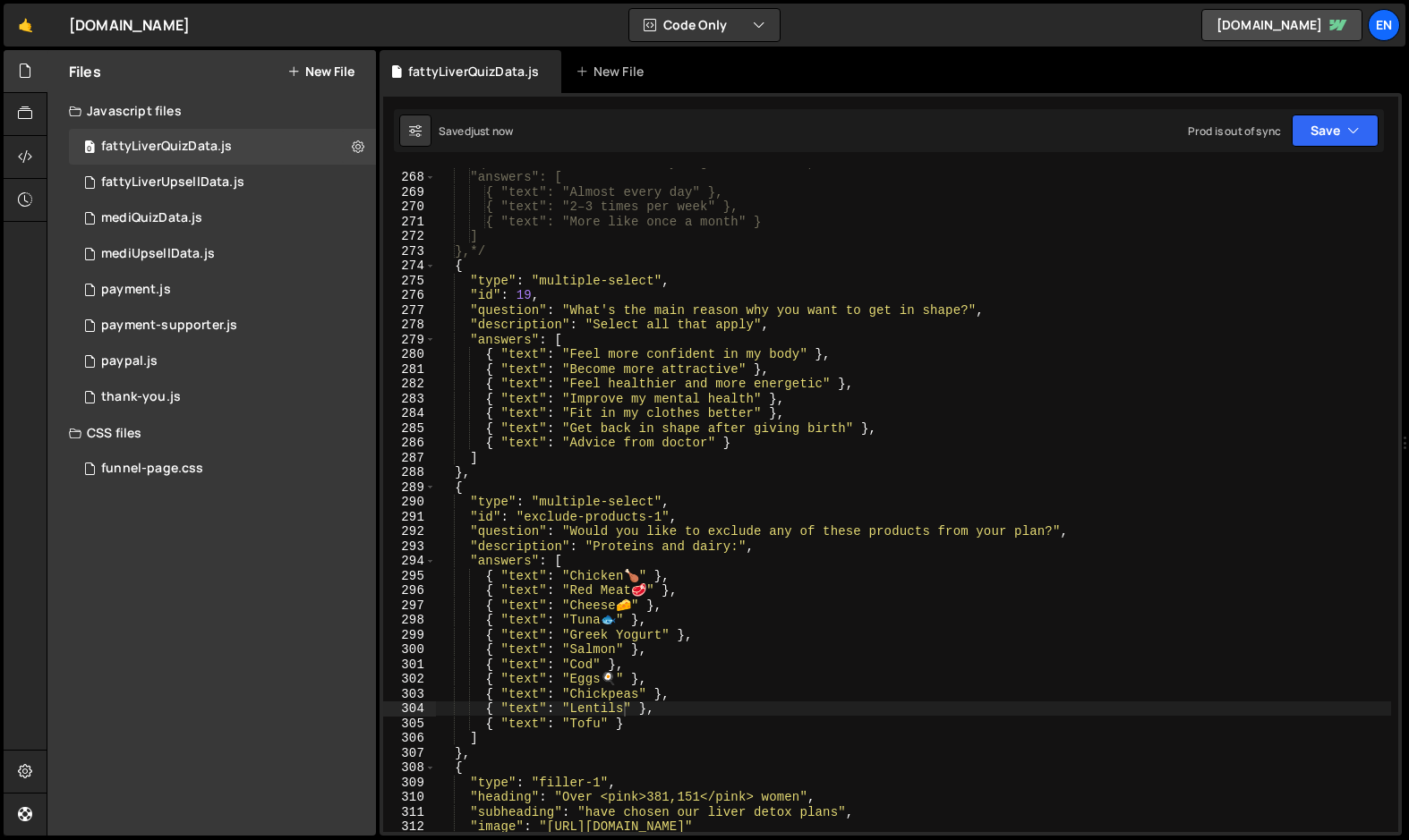
scroll to position [4023, 0]
